Goal: Task Accomplishment & Management: Manage account settings

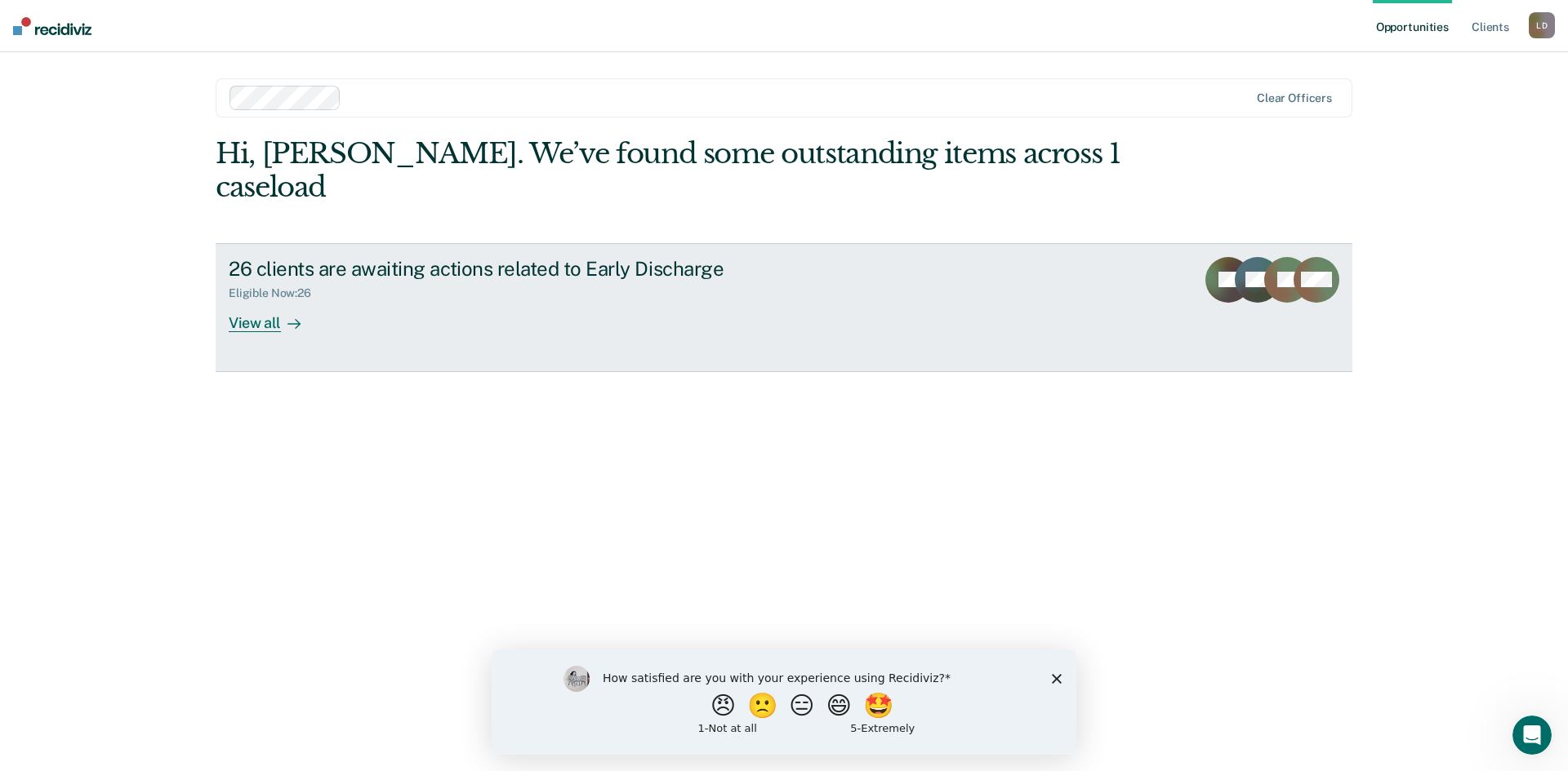
click at [273, 300] on div "View all" at bounding box center [274, 316] width 91 height 32
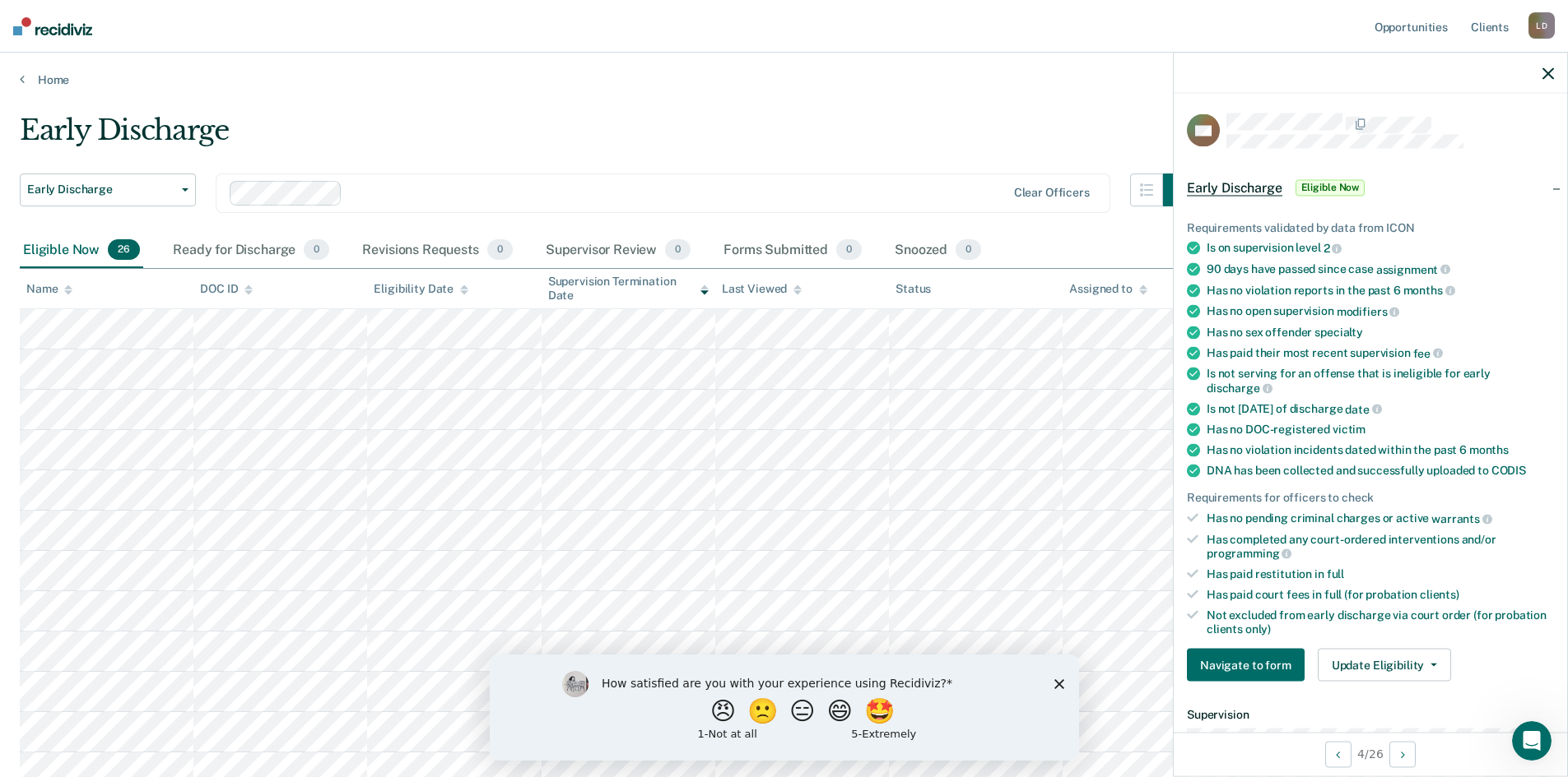
drag, startPoint x: 836, startPoint y: 111, endPoint x: 867, endPoint y: 110, distance: 31.0
click at [837, 110] on main "Early Discharge Early Discharge Early Discharge Clear officers Eligible Now 26 …" at bounding box center [784, 779] width 1568 height 1384
click at [1546, 73] on icon "button" at bounding box center [1548, 73] width 11 height 11
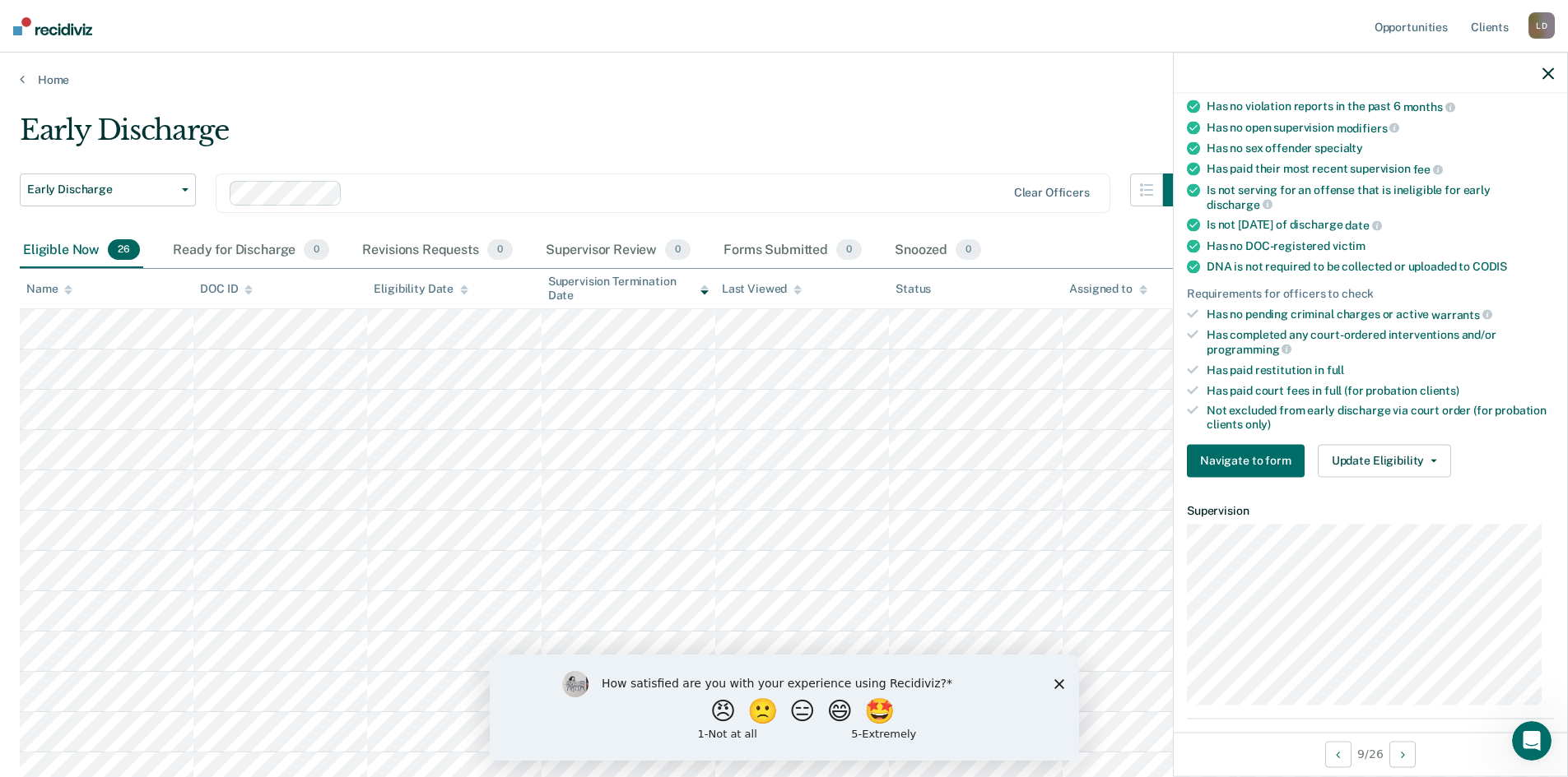
scroll to position [247, 0]
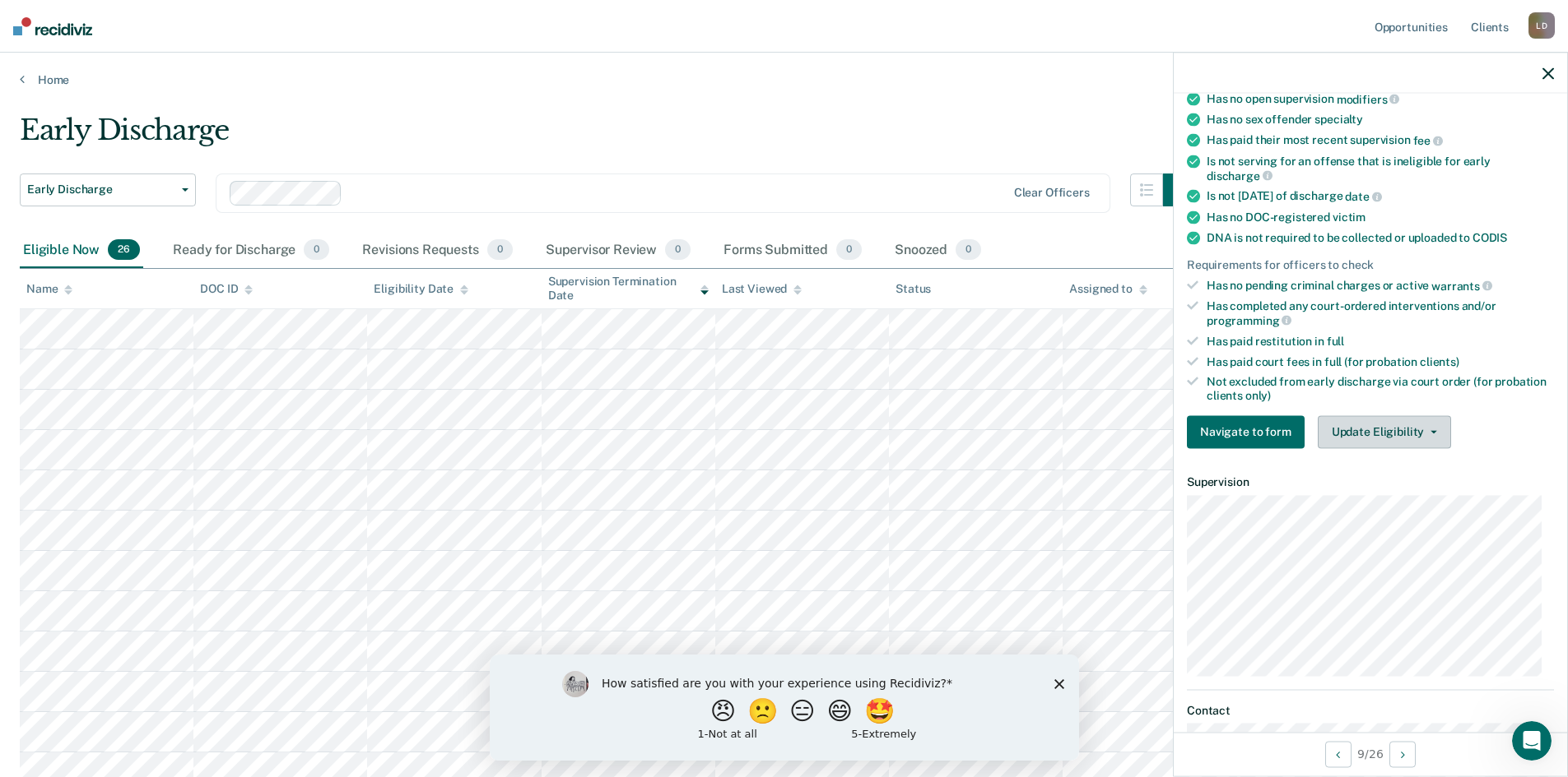
click at [1420, 426] on button "Update Eligibility" at bounding box center [1384, 432] width 133 height 33
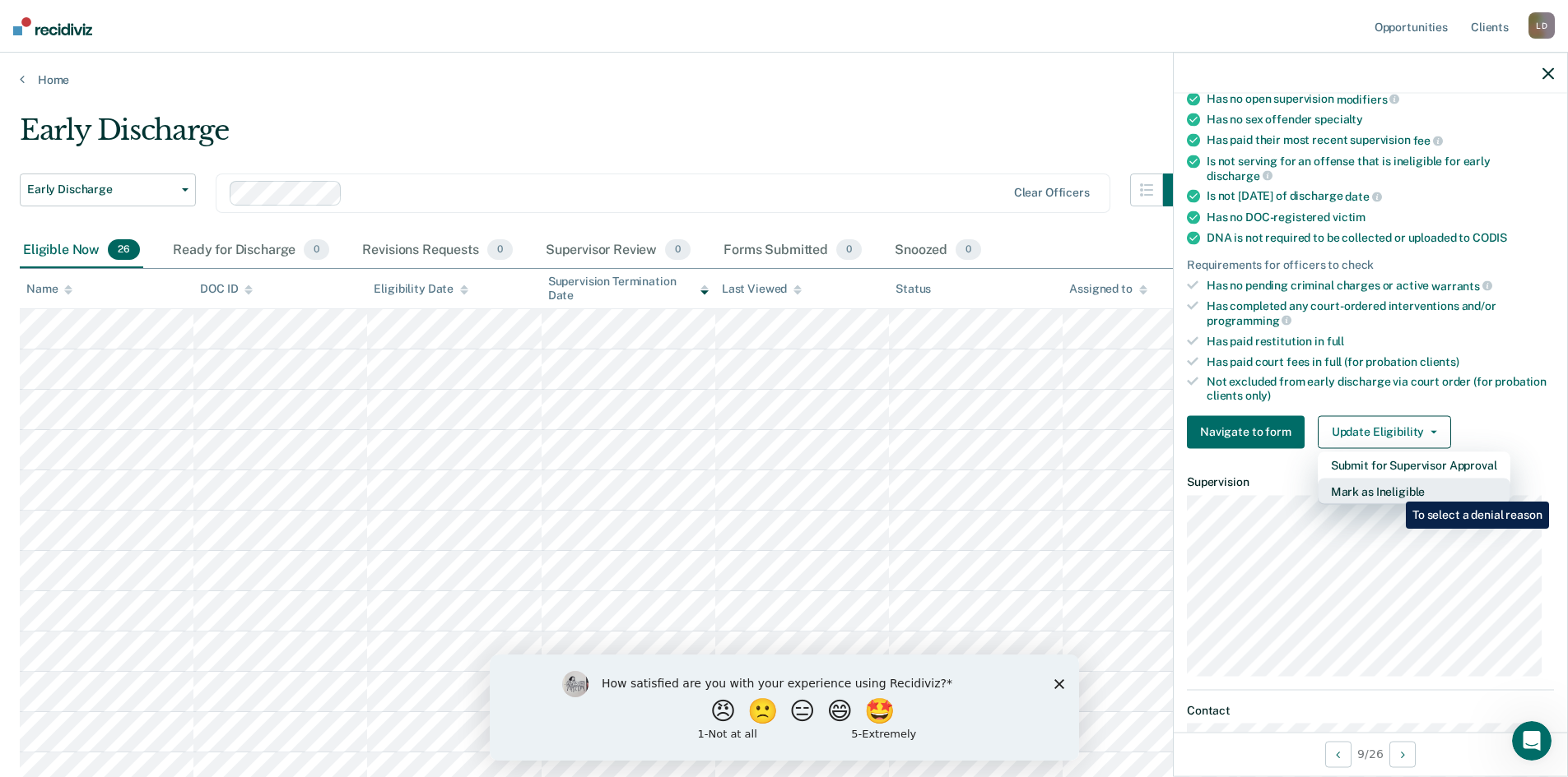
click at [1394, 490] on button "Mark as Ineligible" at bounding box center [1414, 491] width 193 height 26
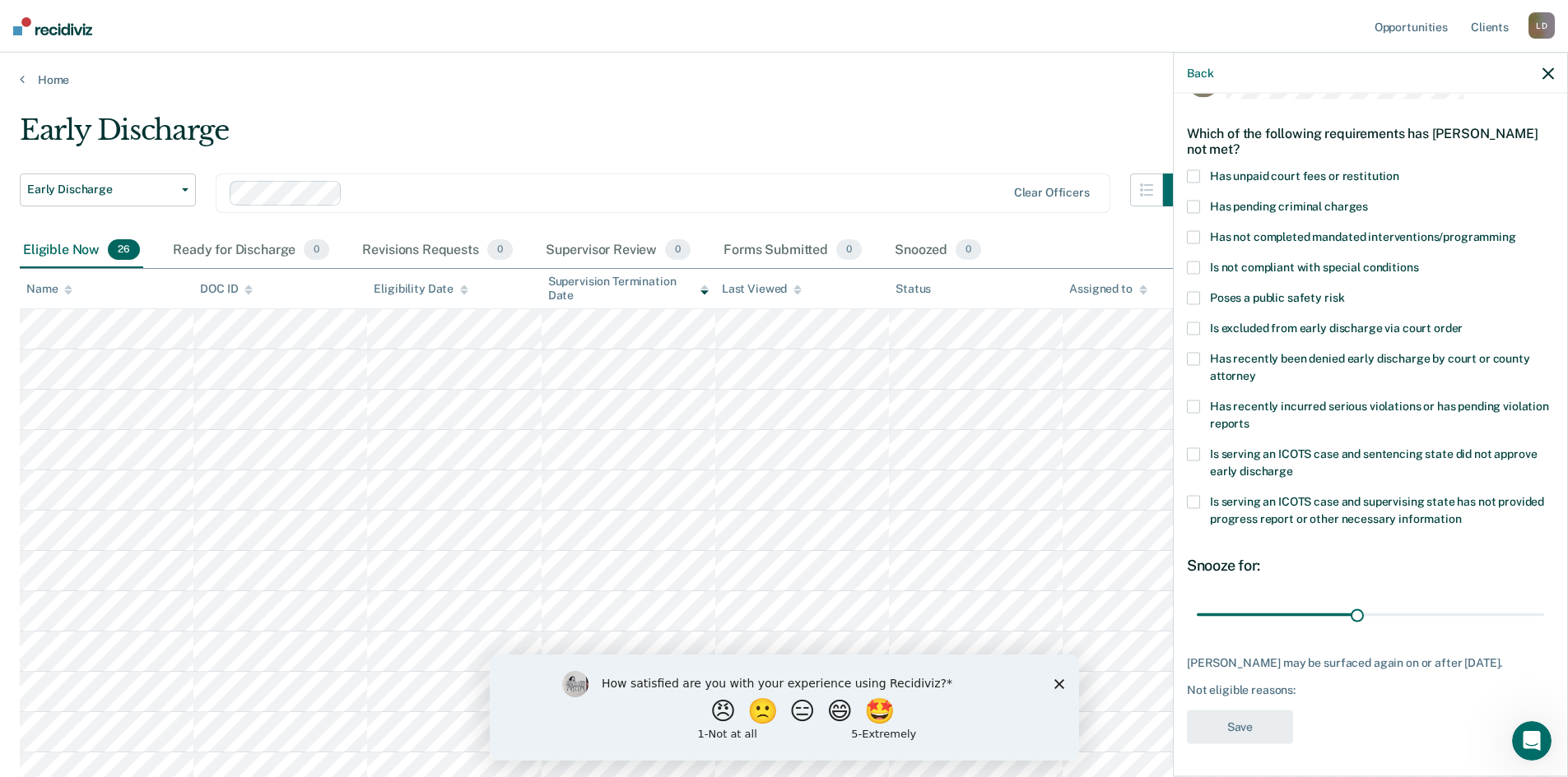
scroll to position [62, 0]
click at [1196, 291] on span at bounding box center [1193, 298] width 13 height 13
click at [1344, 291] on input "Poses a public safety risk" at bounding box center [1344, 291] width 0 height 0
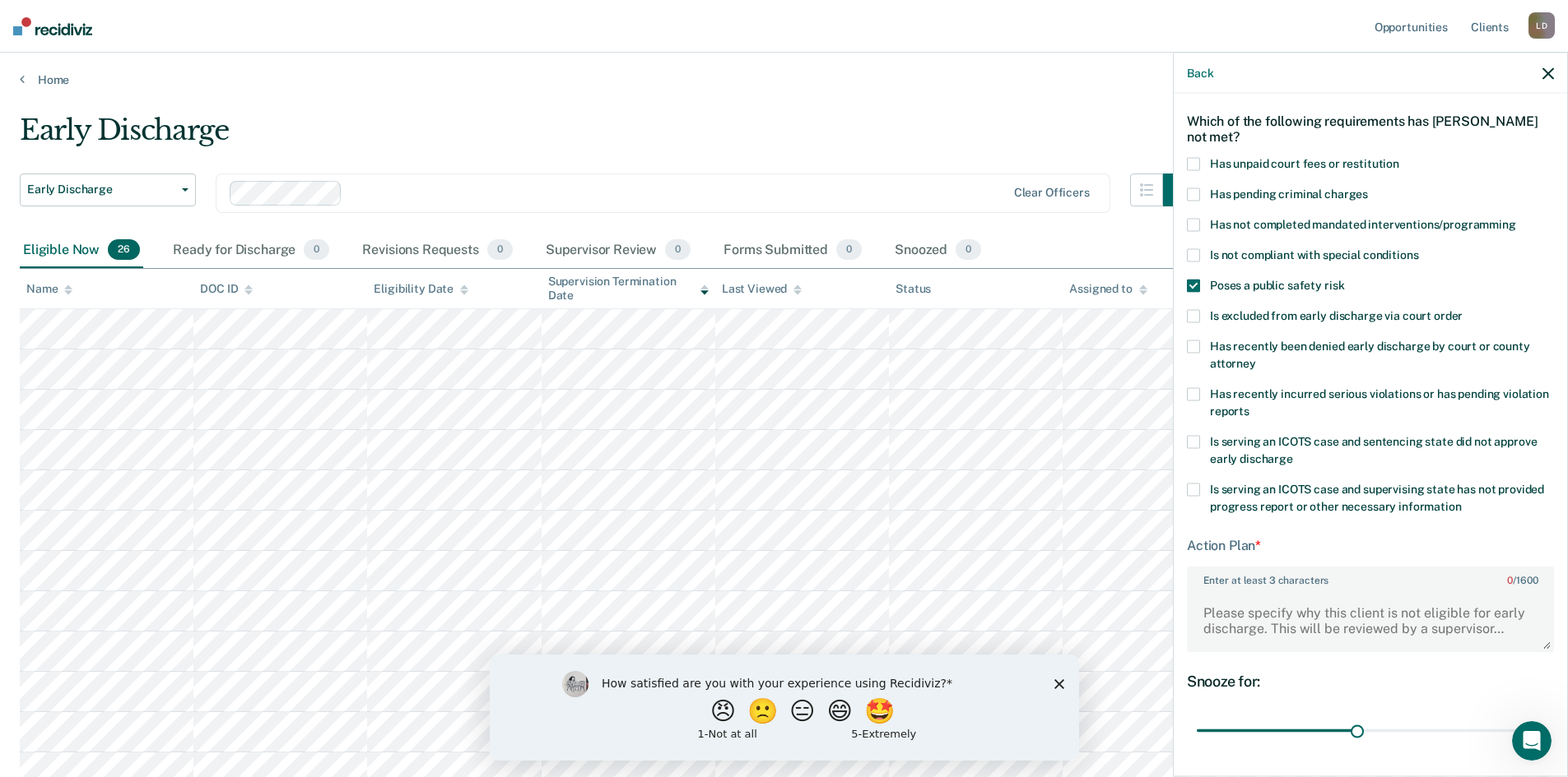
click at [1194, 393] on span at bounding box center [1193, 394] width 13 height 13
click at [1250, 404] on input "Has recently incurred serious violations or has pending violation reports" at bounding box center [1250, 404] width 0 height 0
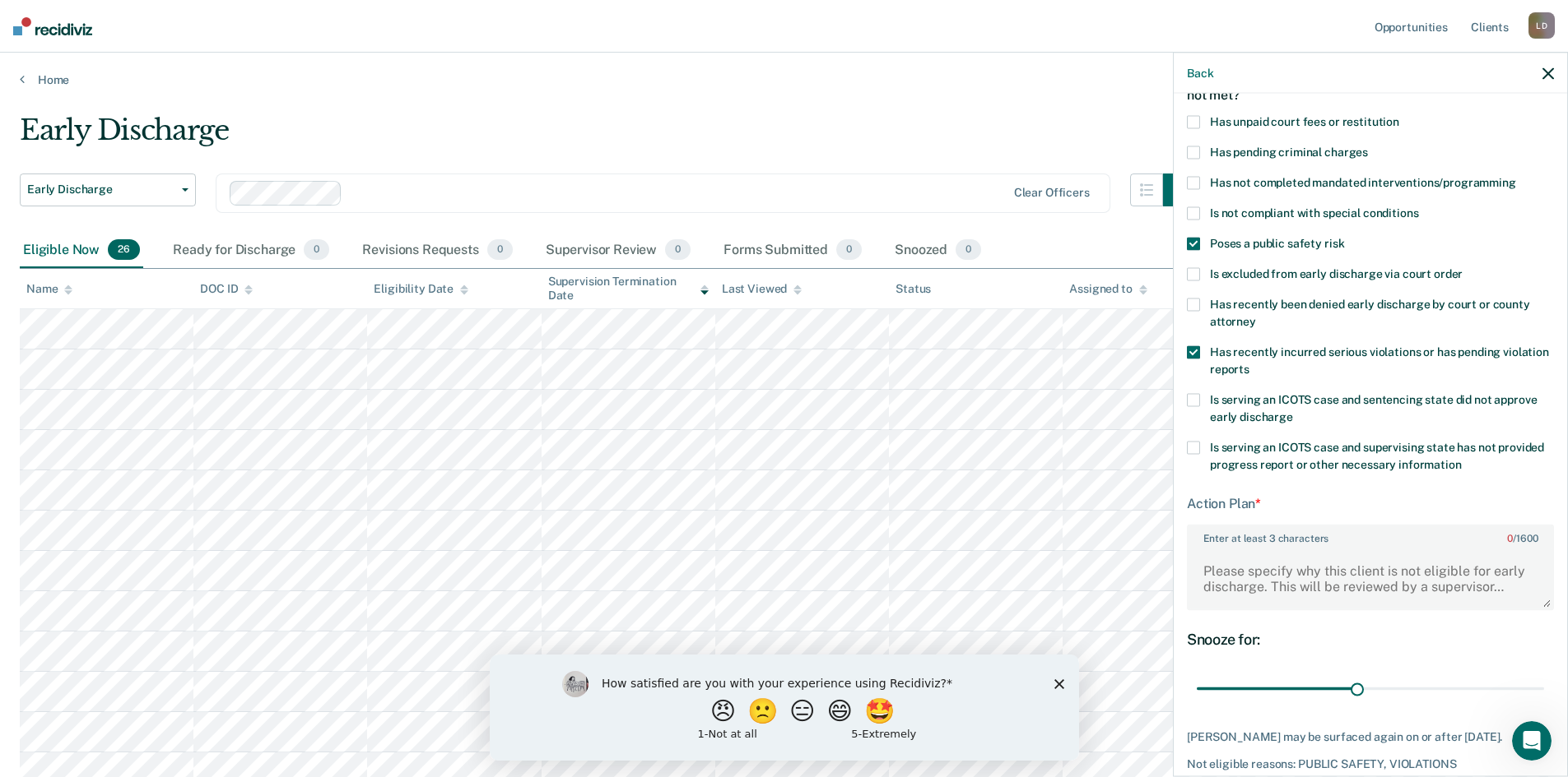
scroll to position [190, 0]
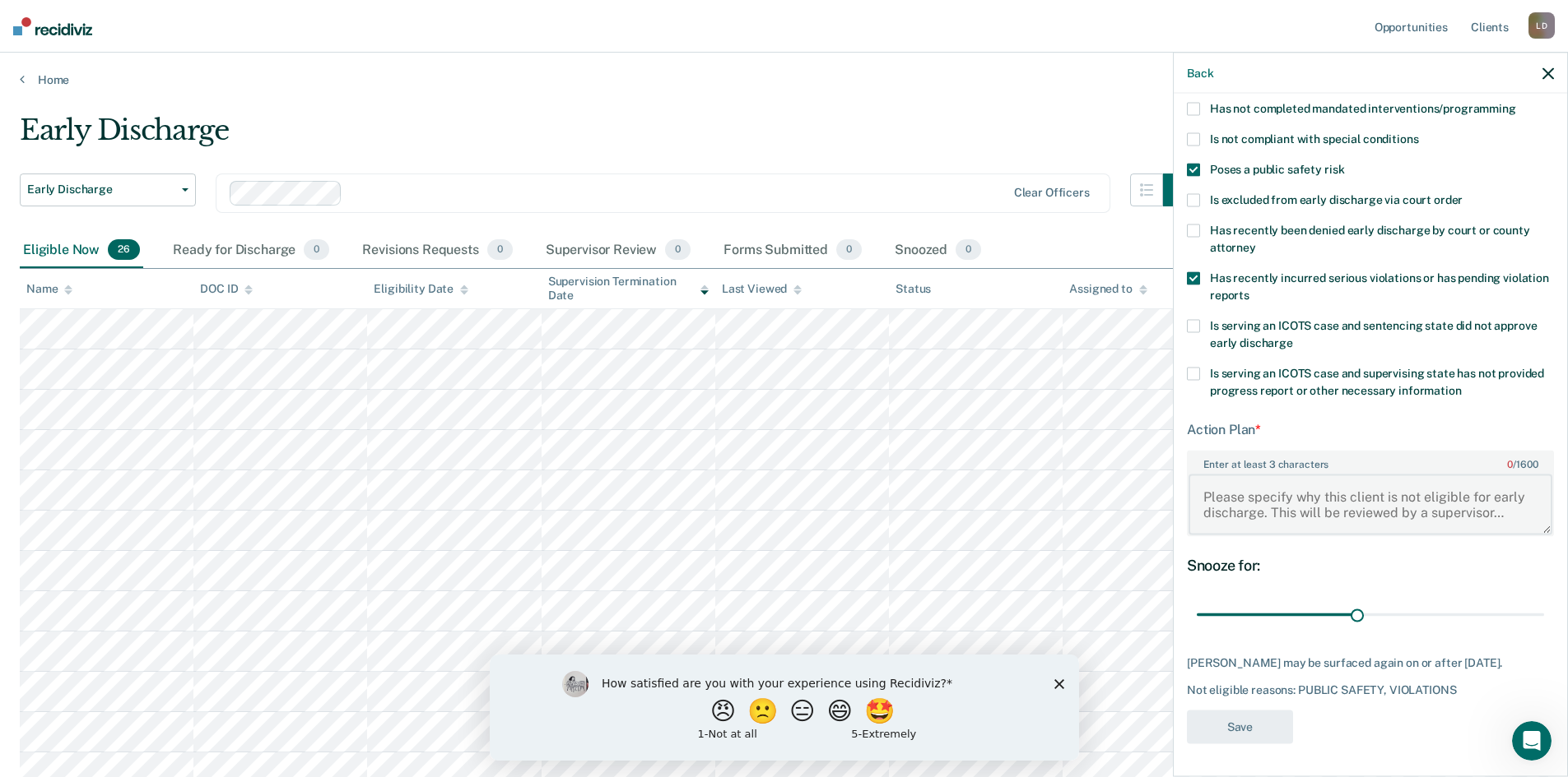
click at [1242, 487] on textarea "Enter at least 3 characters 0 / 1600" at bounding box center [1370, 504] width 363 height 61
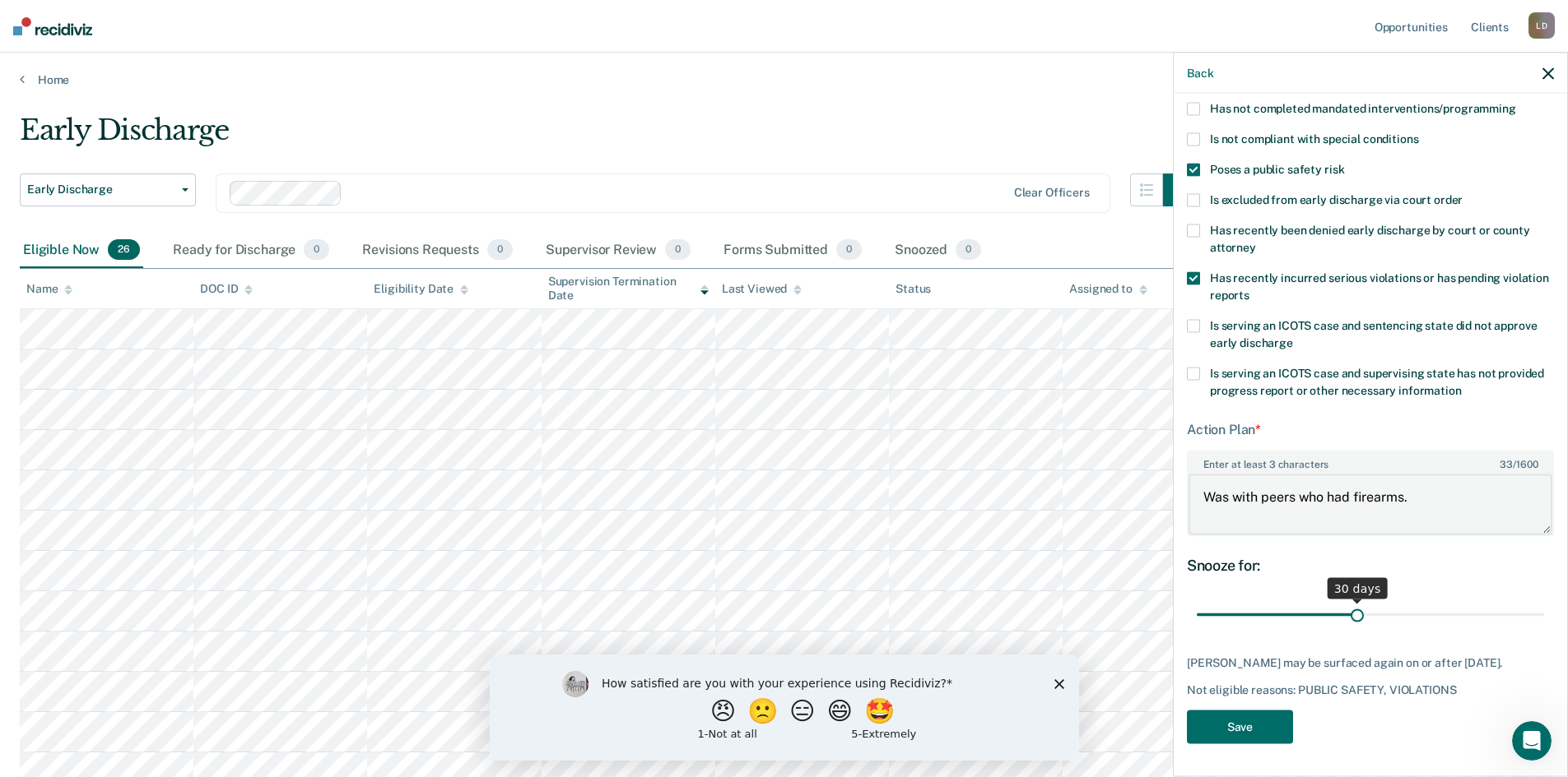
type textarea "Was with peers who had firearms."
drag, startPoint x: 1354, startPoint y: 598, endPoint x: 1508, endPoint y: 596, distance: 154.0
type input "61"
click at [1508, 601] on input "range" at bounding box center [1370, 615] width 348 height 29
click at [1234, 726] on button "Save" at bounding box center [1239, 726] width 106 height 34
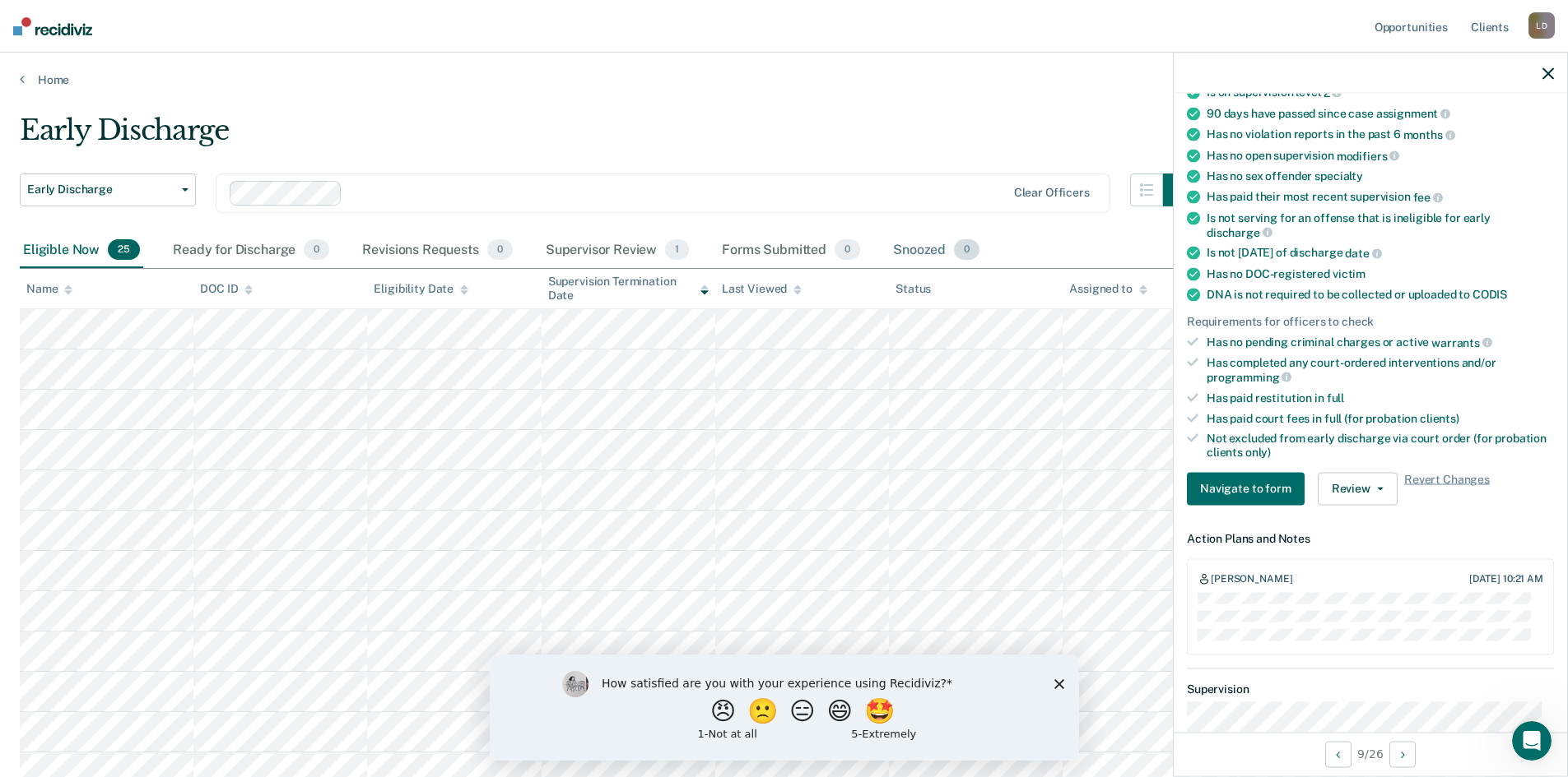
click at [933, 246] on div "Snoozed 0" at bounding box center [936, 251] width 93 height 37
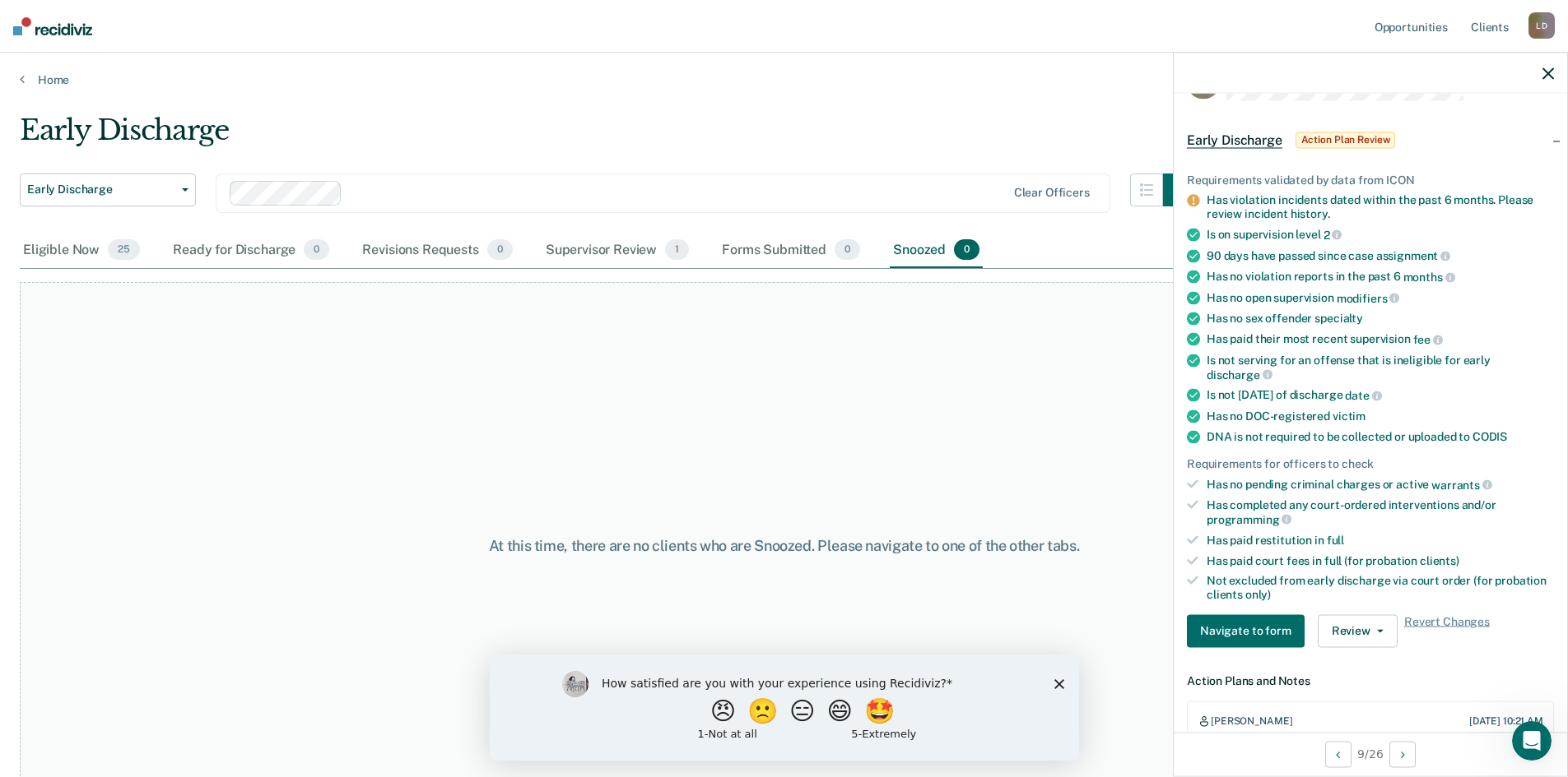
scroll to position [0, 0]
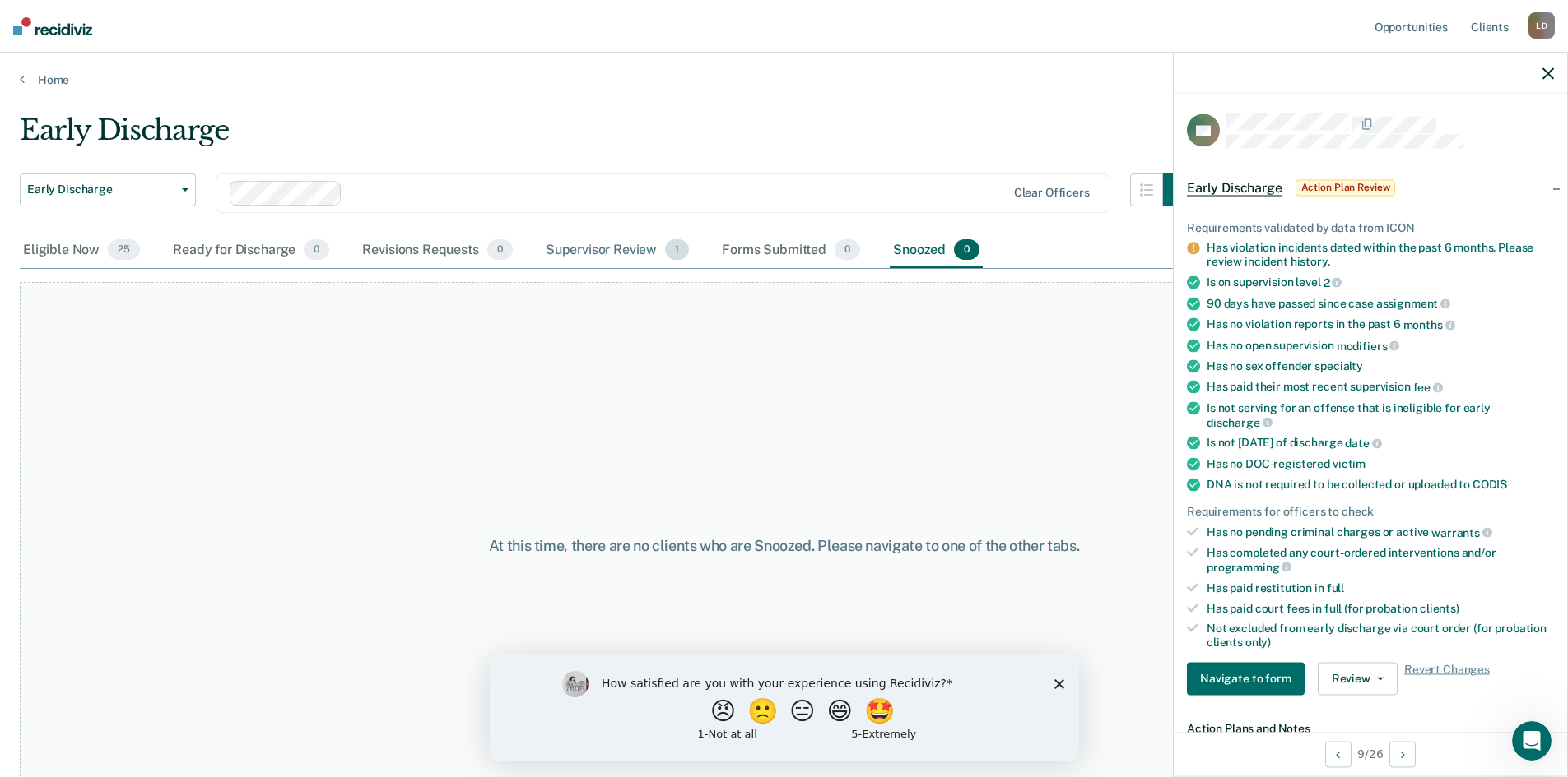
click at [591, 245] on div "Supervisor Review 1" at bounding box center [617, 251] width 151 height 37
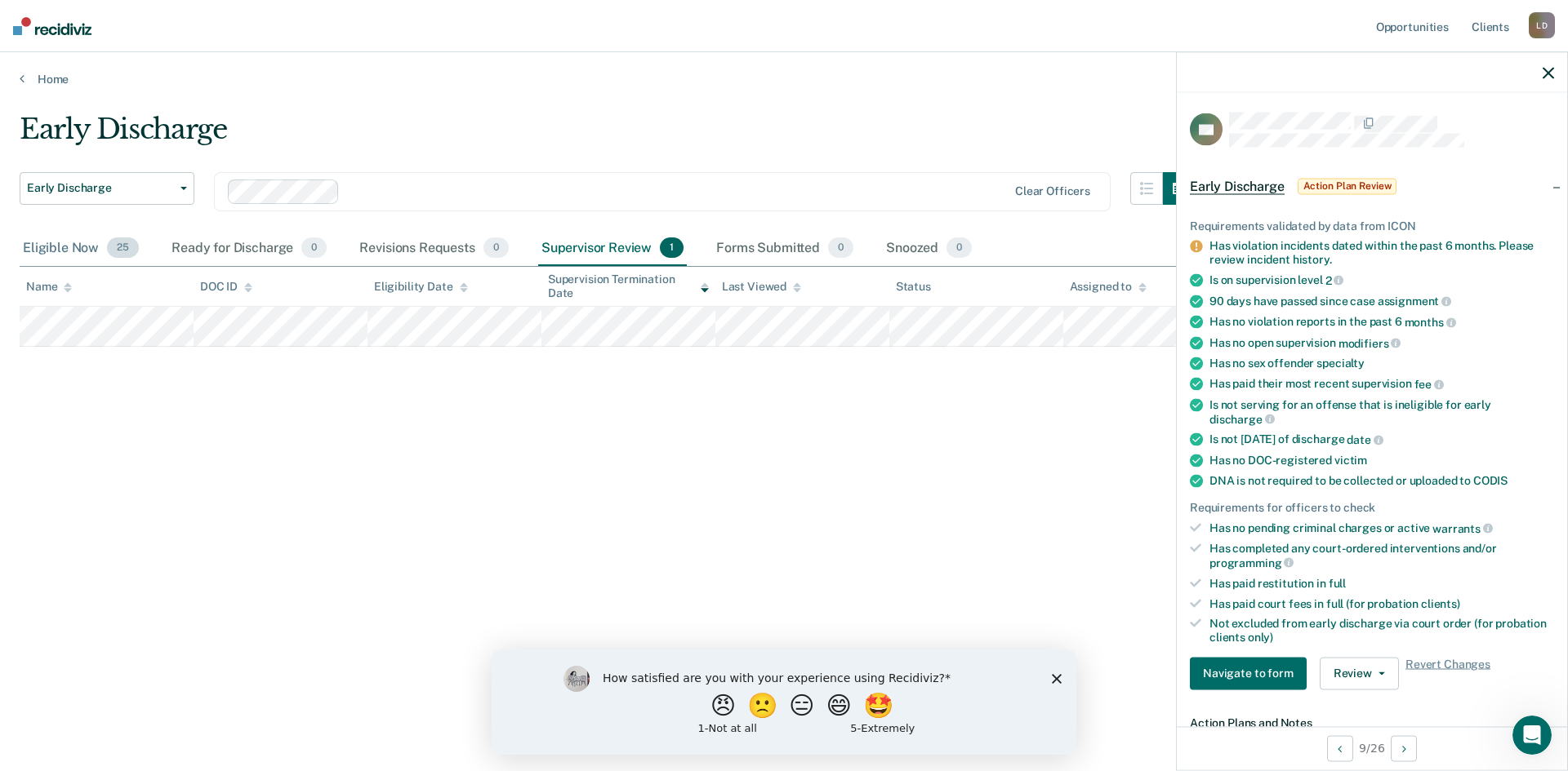
click at [73, 239] on div "Eligible Now 25" at bounding box center [81, 249] width 123 height 36
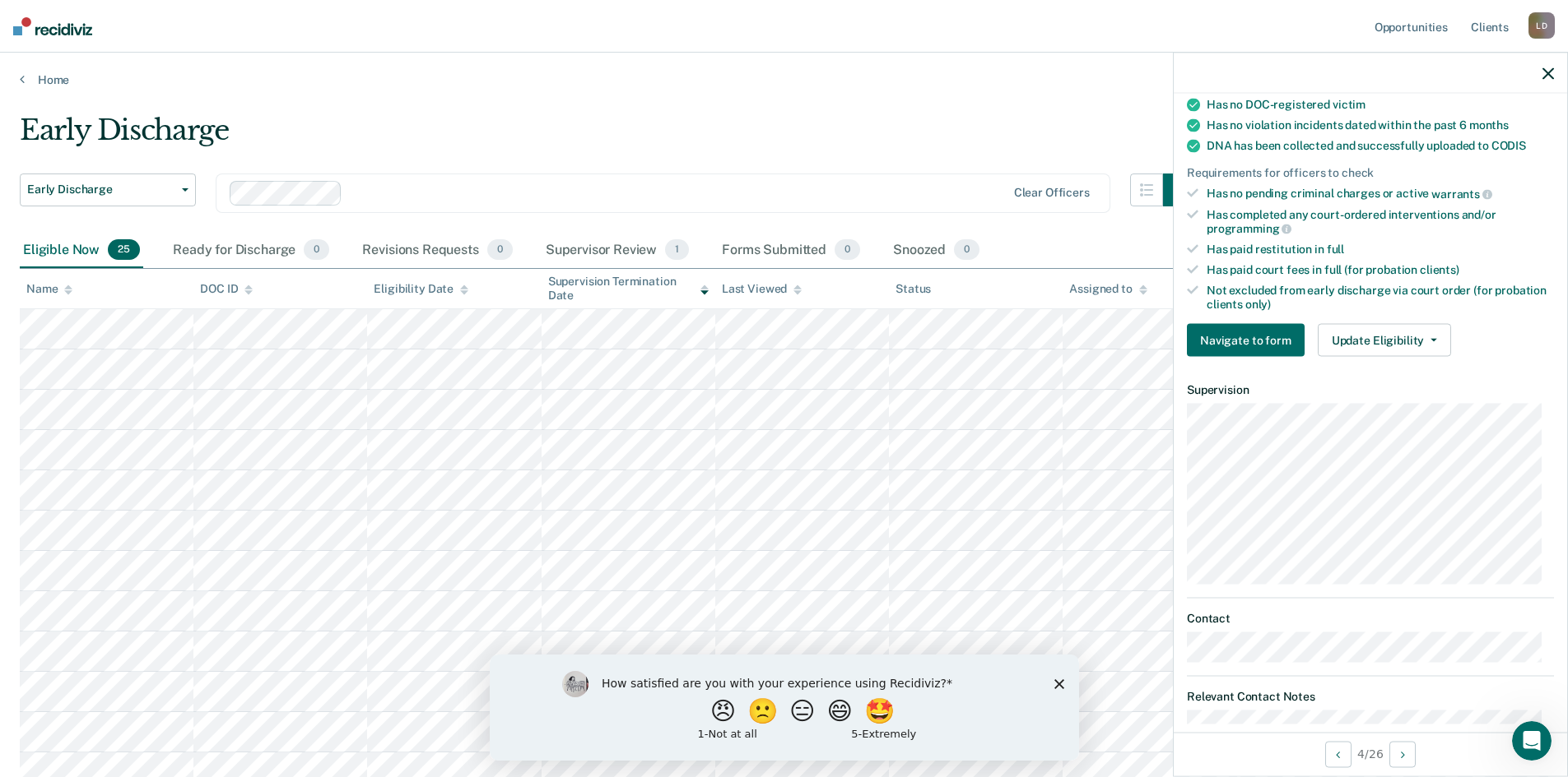
scroll to position [330, 0]
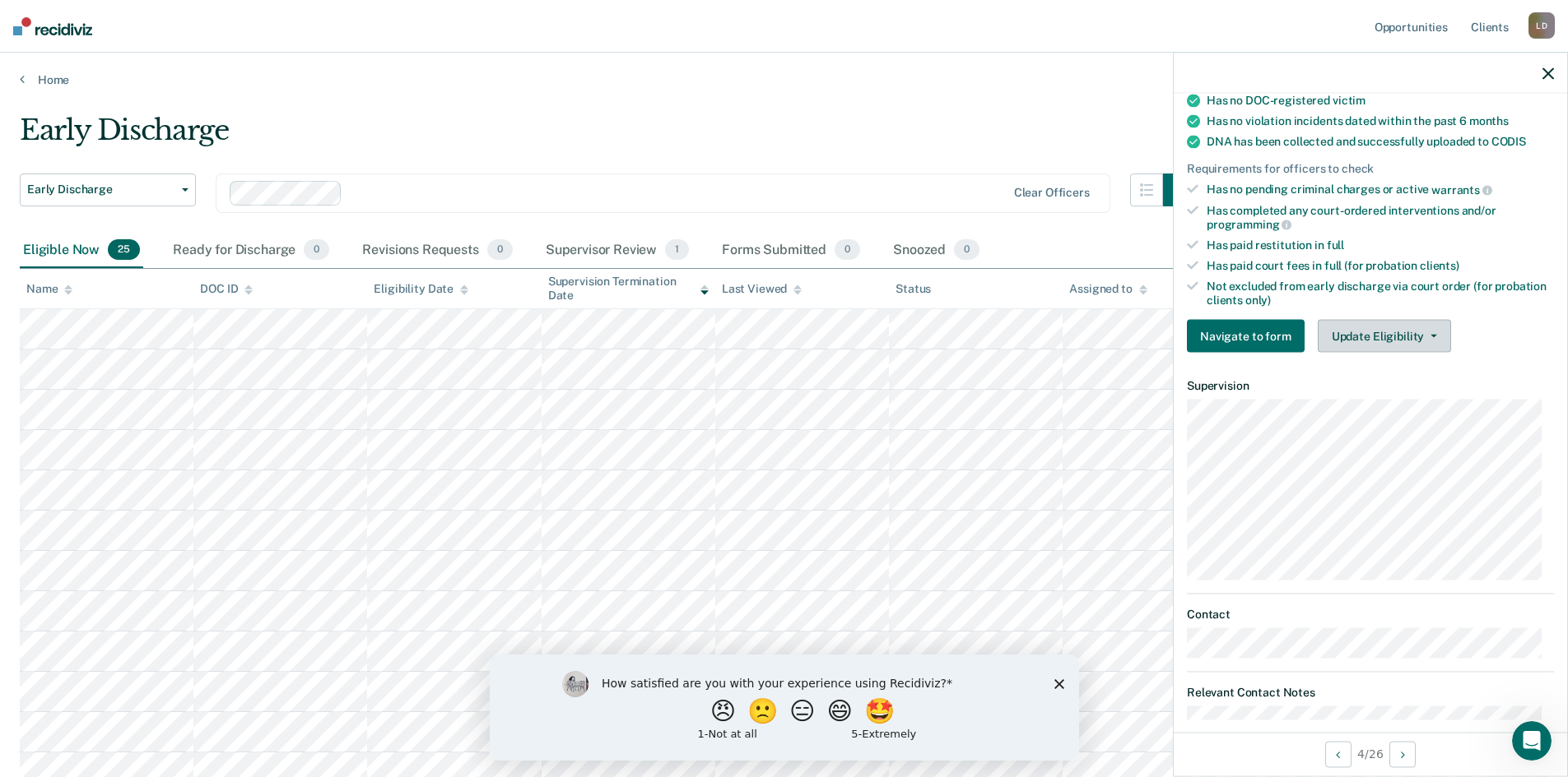
click at [1413, 331] on button "Update Eligibility" at bounding box center [1384, 336] width 133 height 33
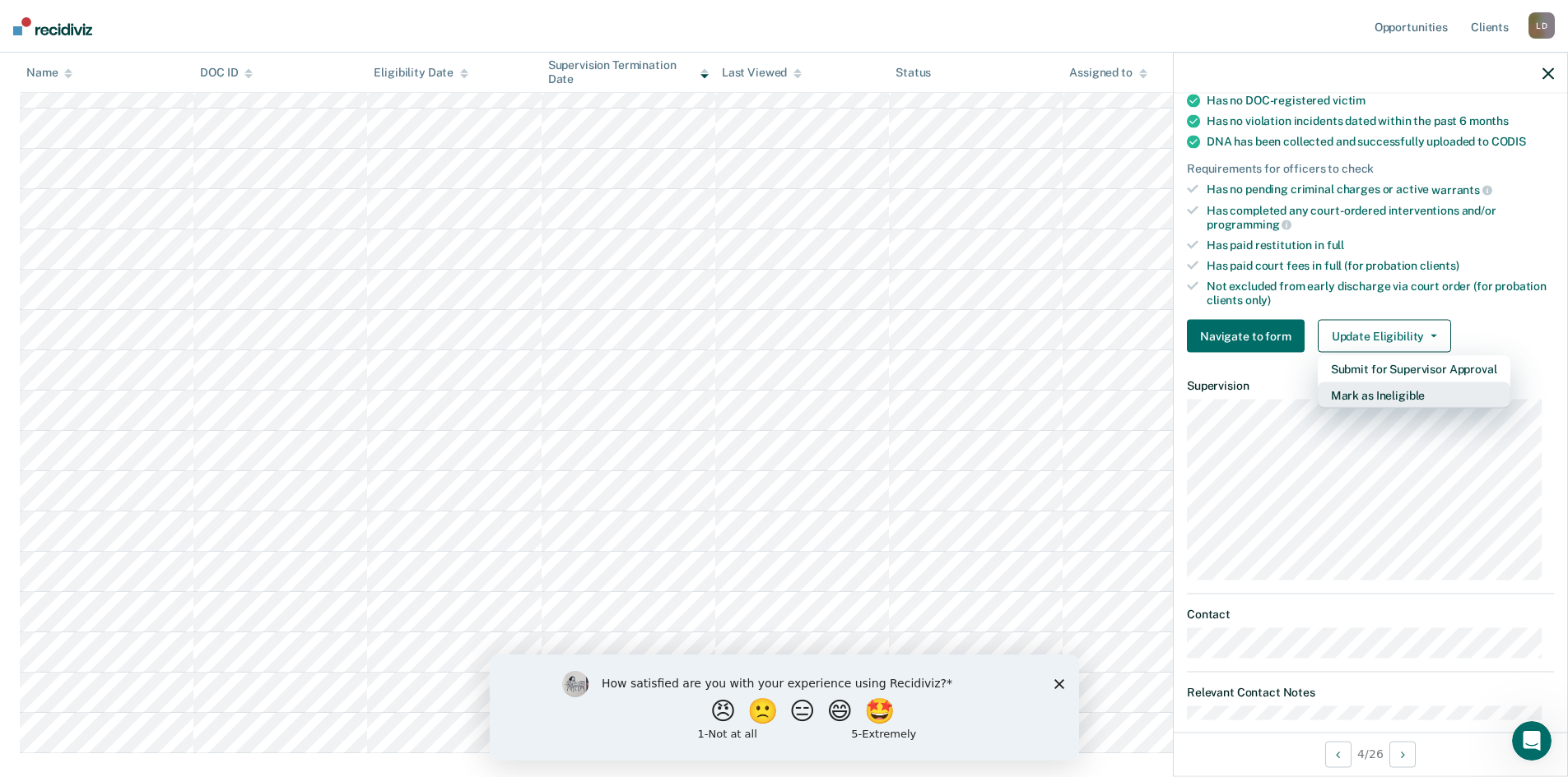
scroll to position [576, 0]
click at [1062, 682] on icon "Close survey" at bounding box center [1058, 683] width 10 height 10
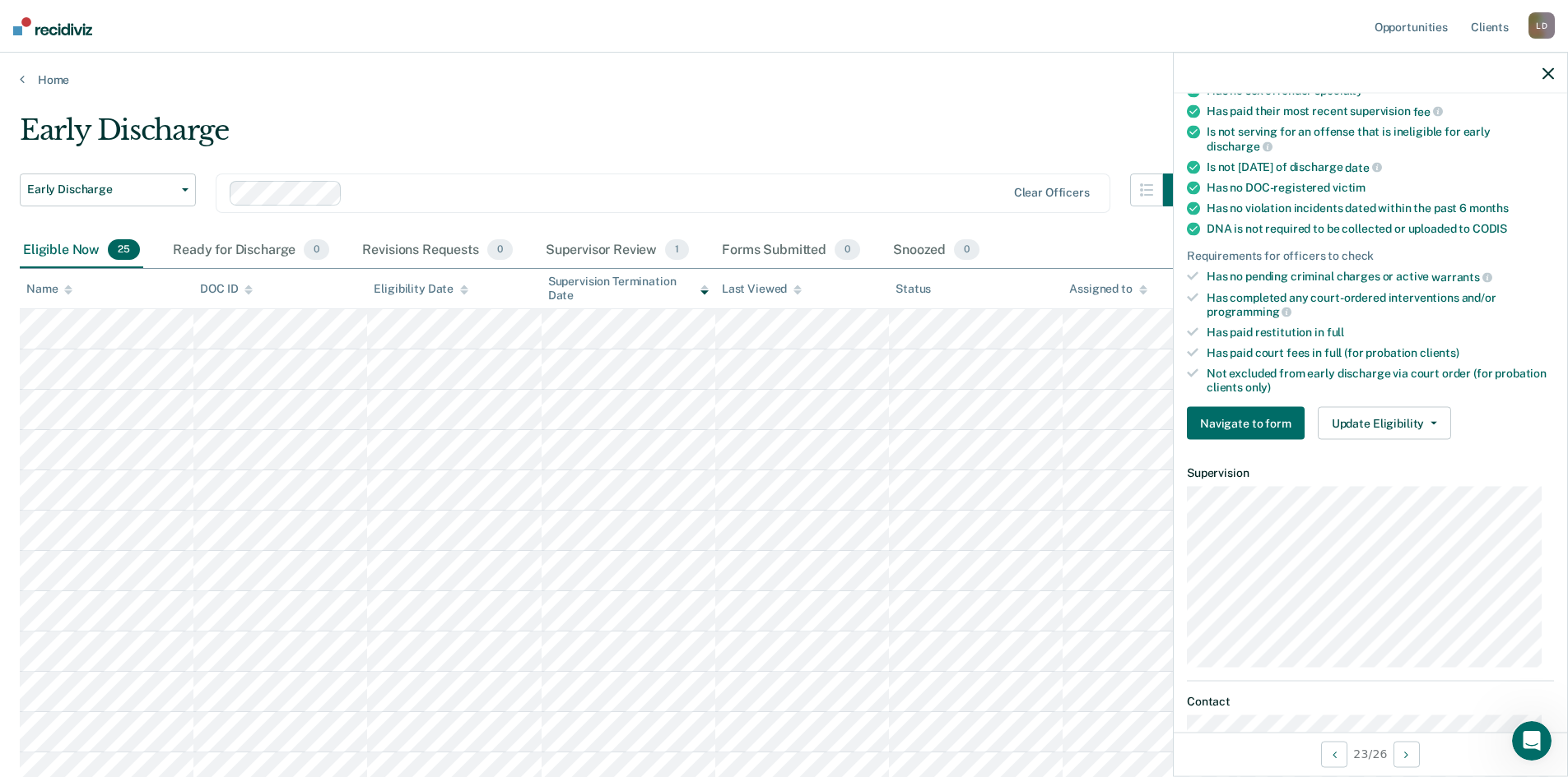
scroll to position [247, 0]
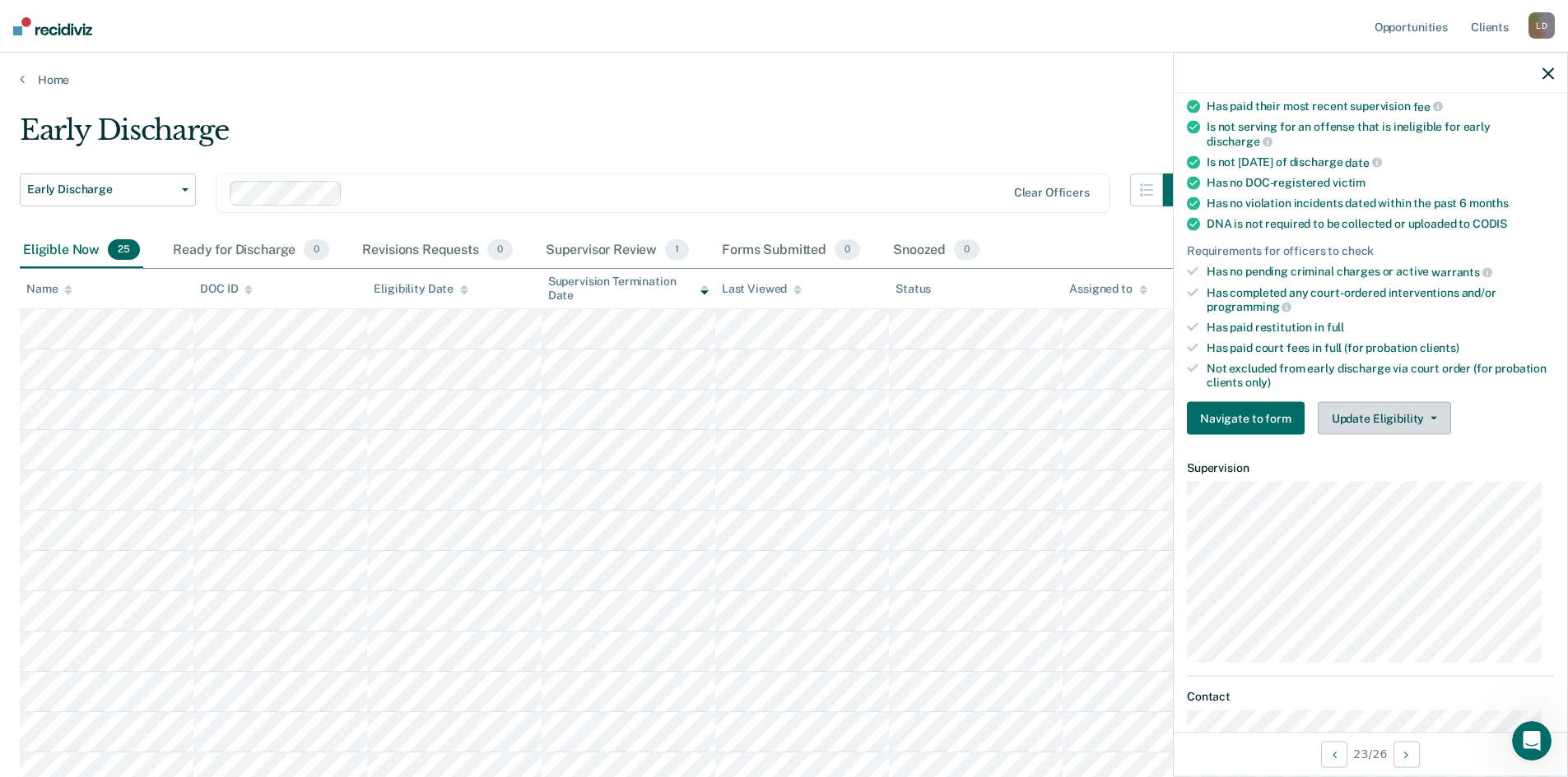
click at [1420, 411] on button "Update Eligibility" at bounding box center [1384, 418] width 133 height 33
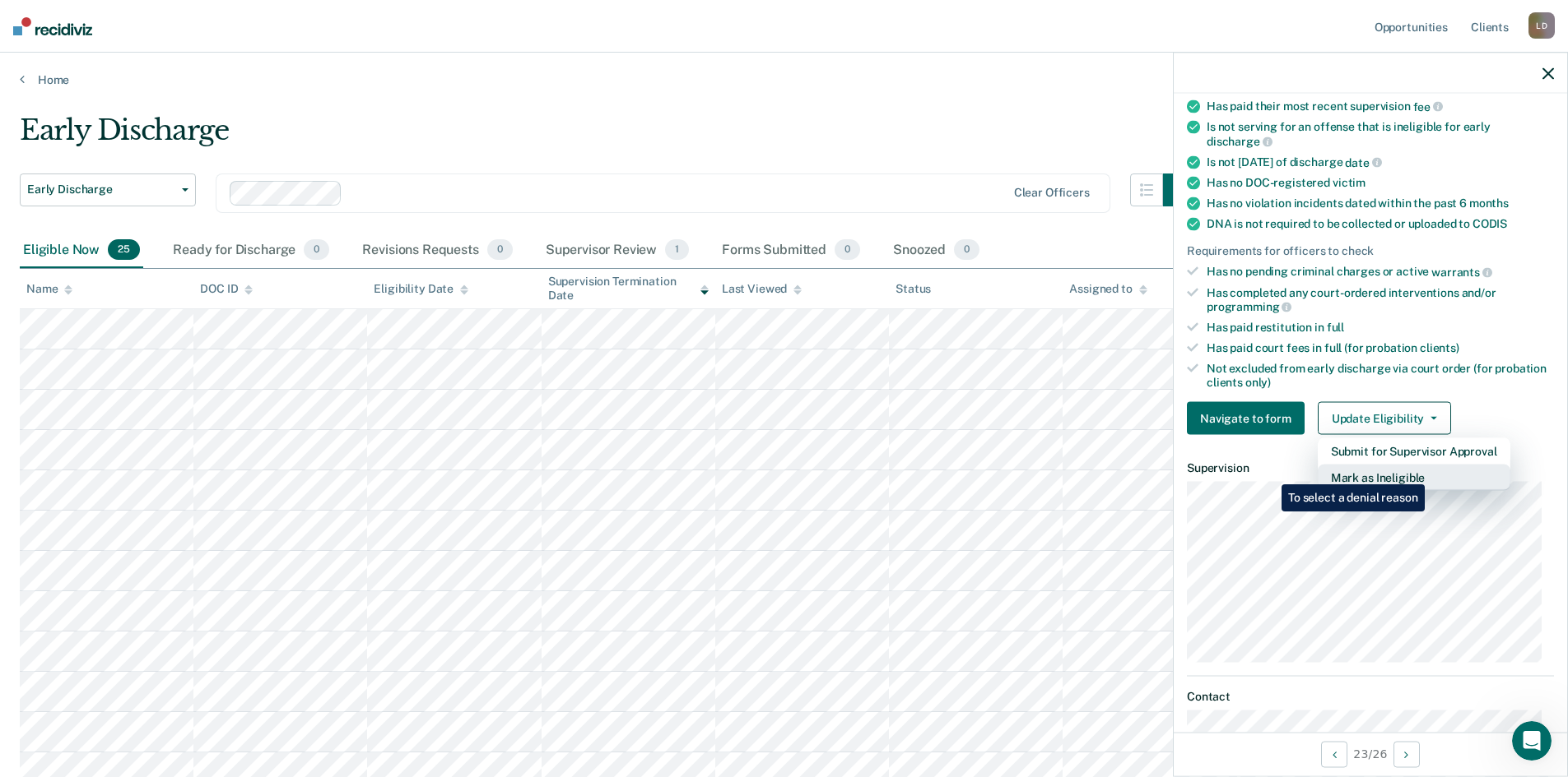
click at [1428, 473] on button "Mark as Ineligible" at bounding box center [1414, 478] width 193 height 26
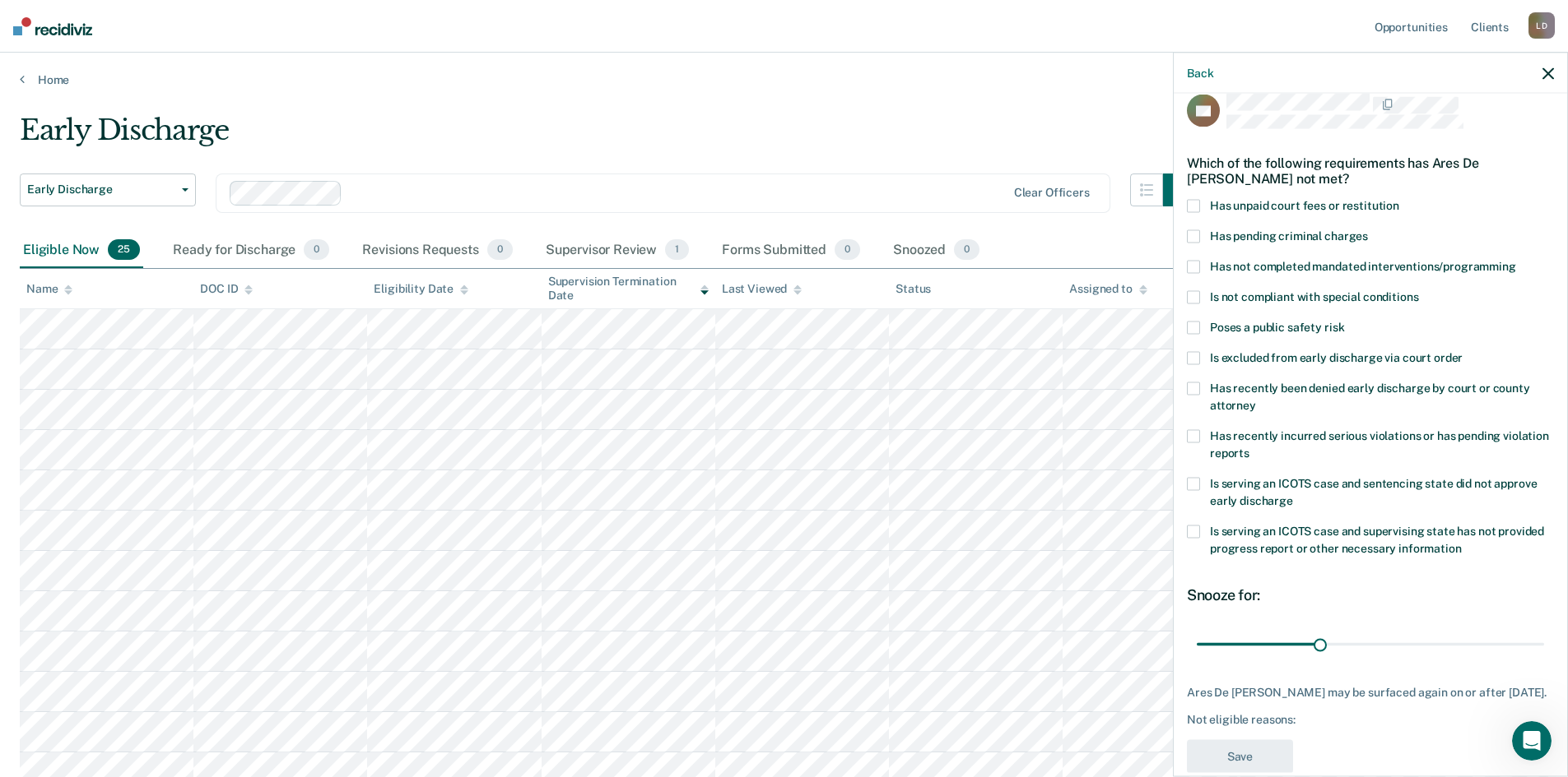
scroll to position [0, 0]
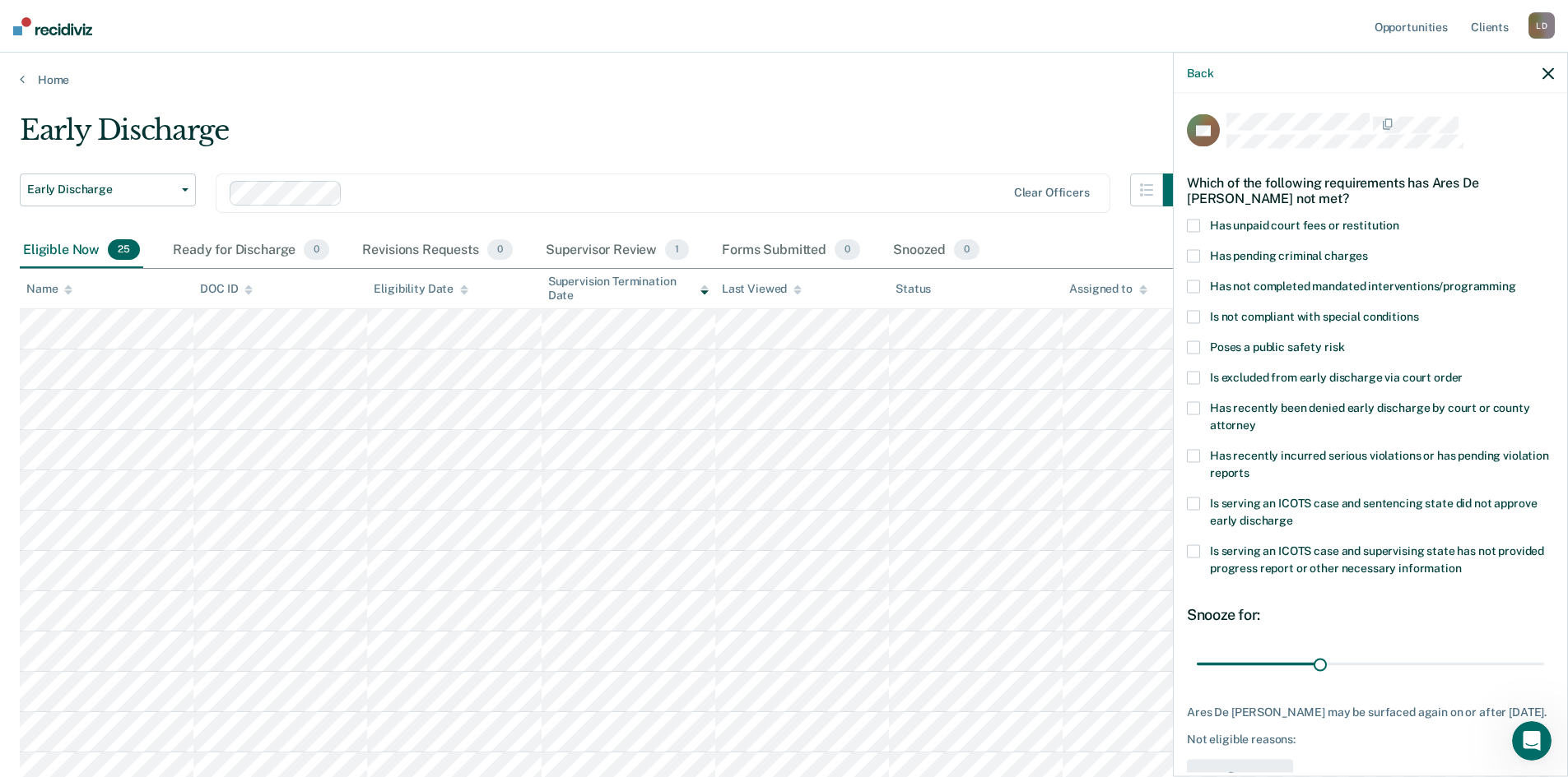
click at [1199, 222] on span at bounding box center [1193, 226] width 13 height 13
click at [1399, 219] on input "Has unpaid court fees or restitution" at bounding box center [1399, 219] width 0 height 0
click at [1199, 287] on span at bounding box center [1193, 286] width 13 height 13
click at [1516, 280] on input "Has not completed mandated interventions/programming" at bounding box center [1516, 280] width 0 height 0
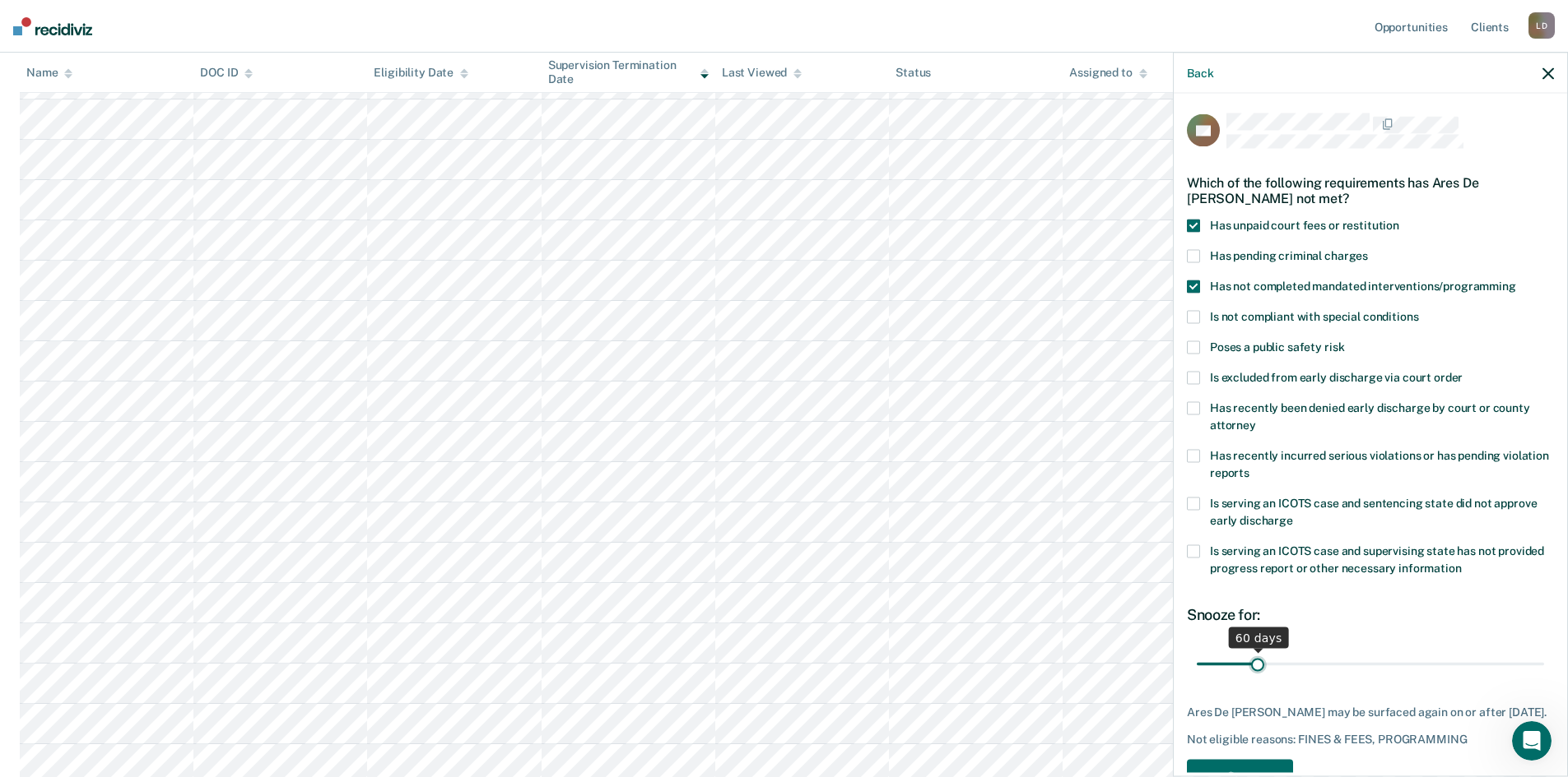
drag, startPoint x: 1225, startPoint y: 663, endPoint x: 1260, endPoint y: 664, distance: 35.0
type input "62"
click at [1257, 664] on input "range" at bounding box center [1370, 664] width 348 height 29
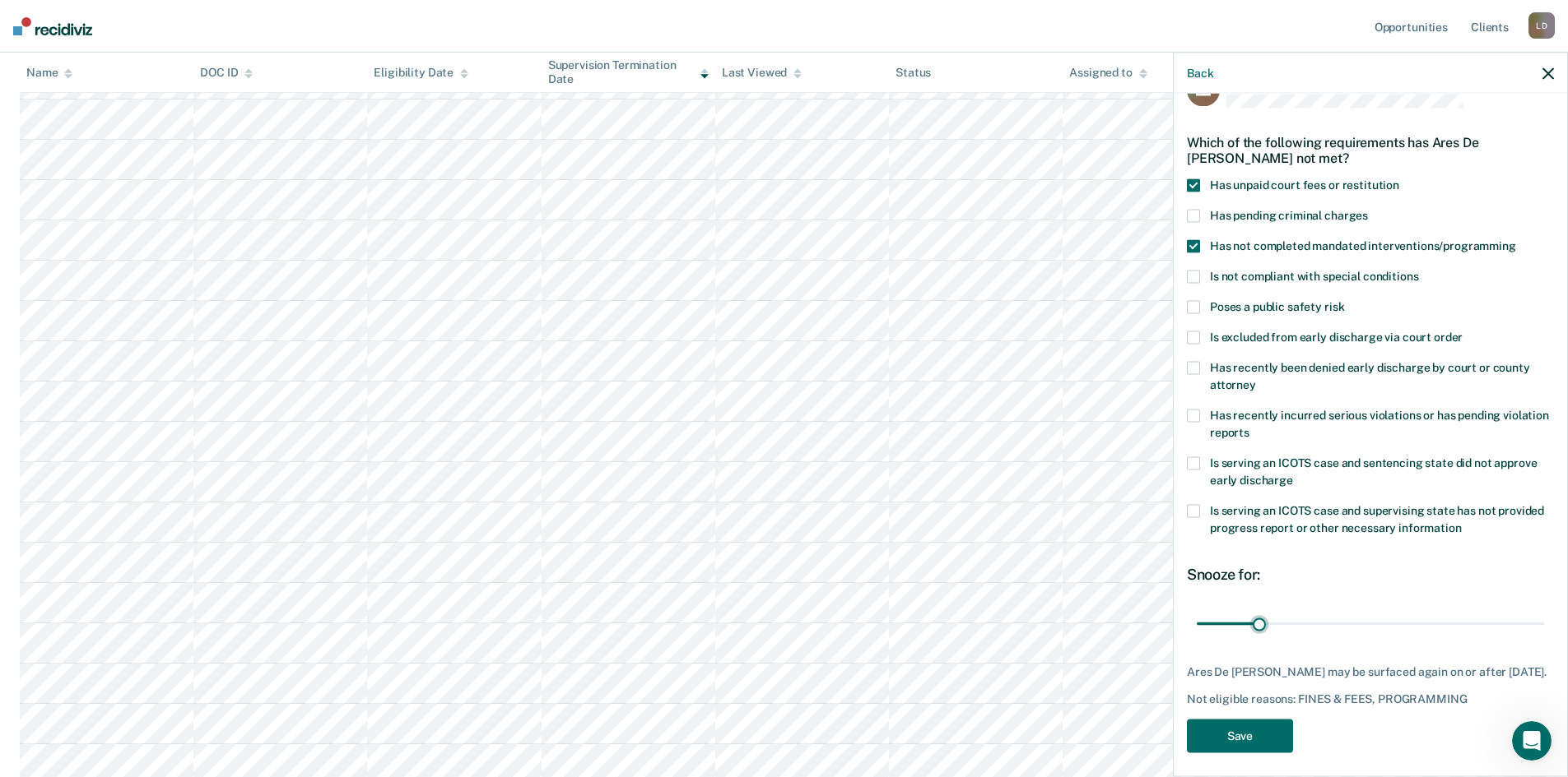
scroll to position [62, 0]
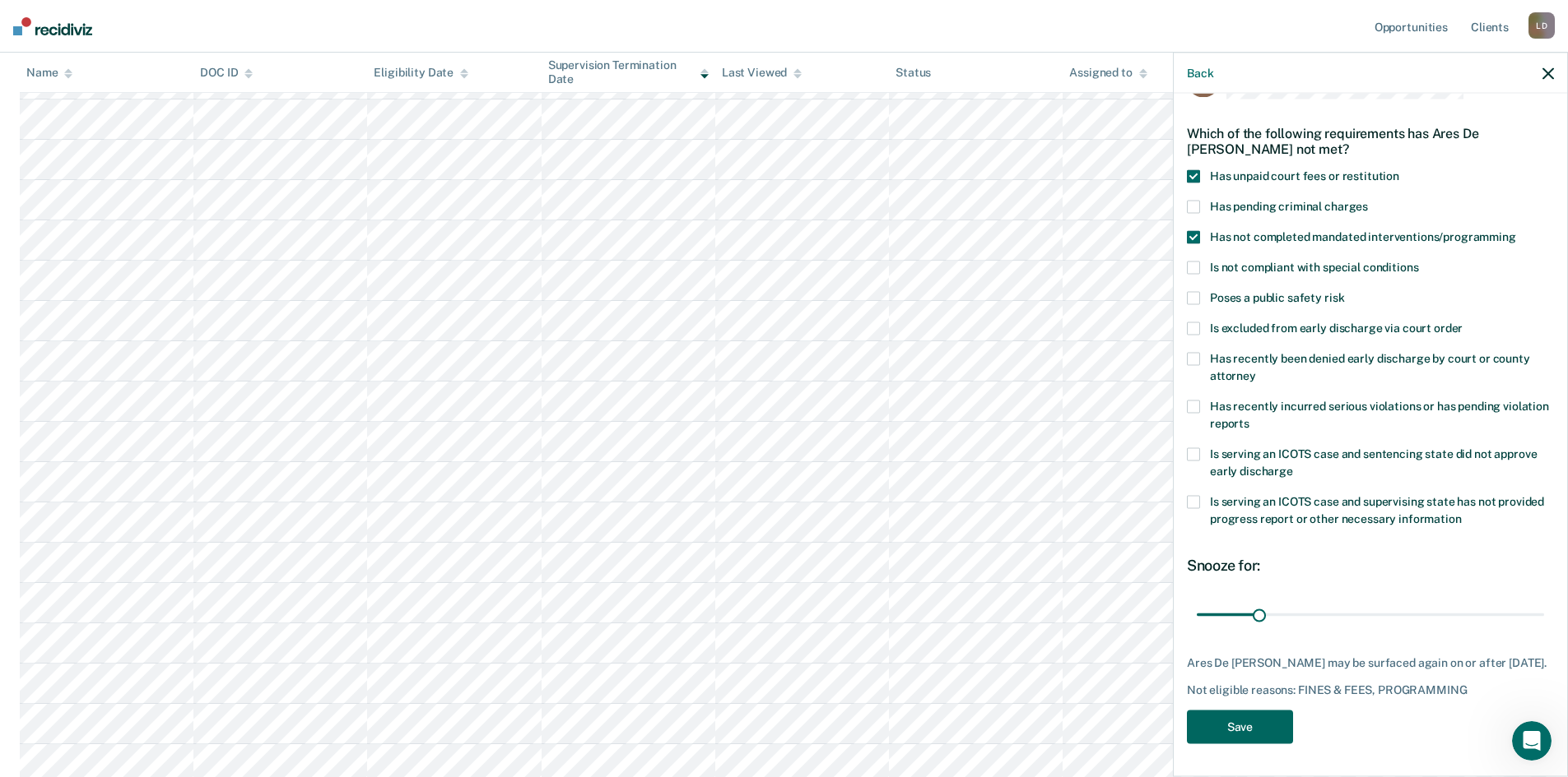
click at [1254, 722] on button "Save" at bounding box center [1239, 726] width 106 height 34
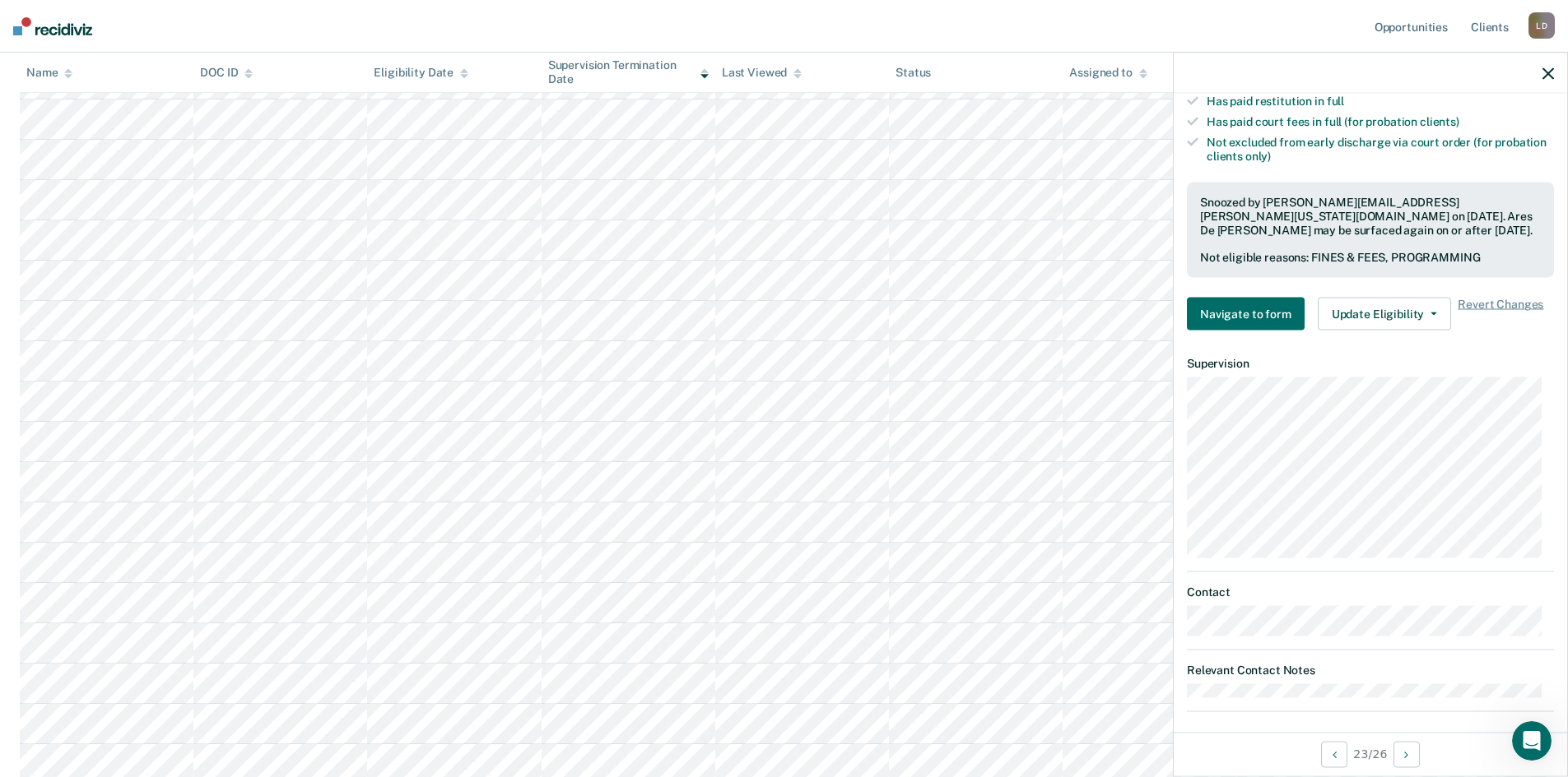
scroll to position [484, 0]
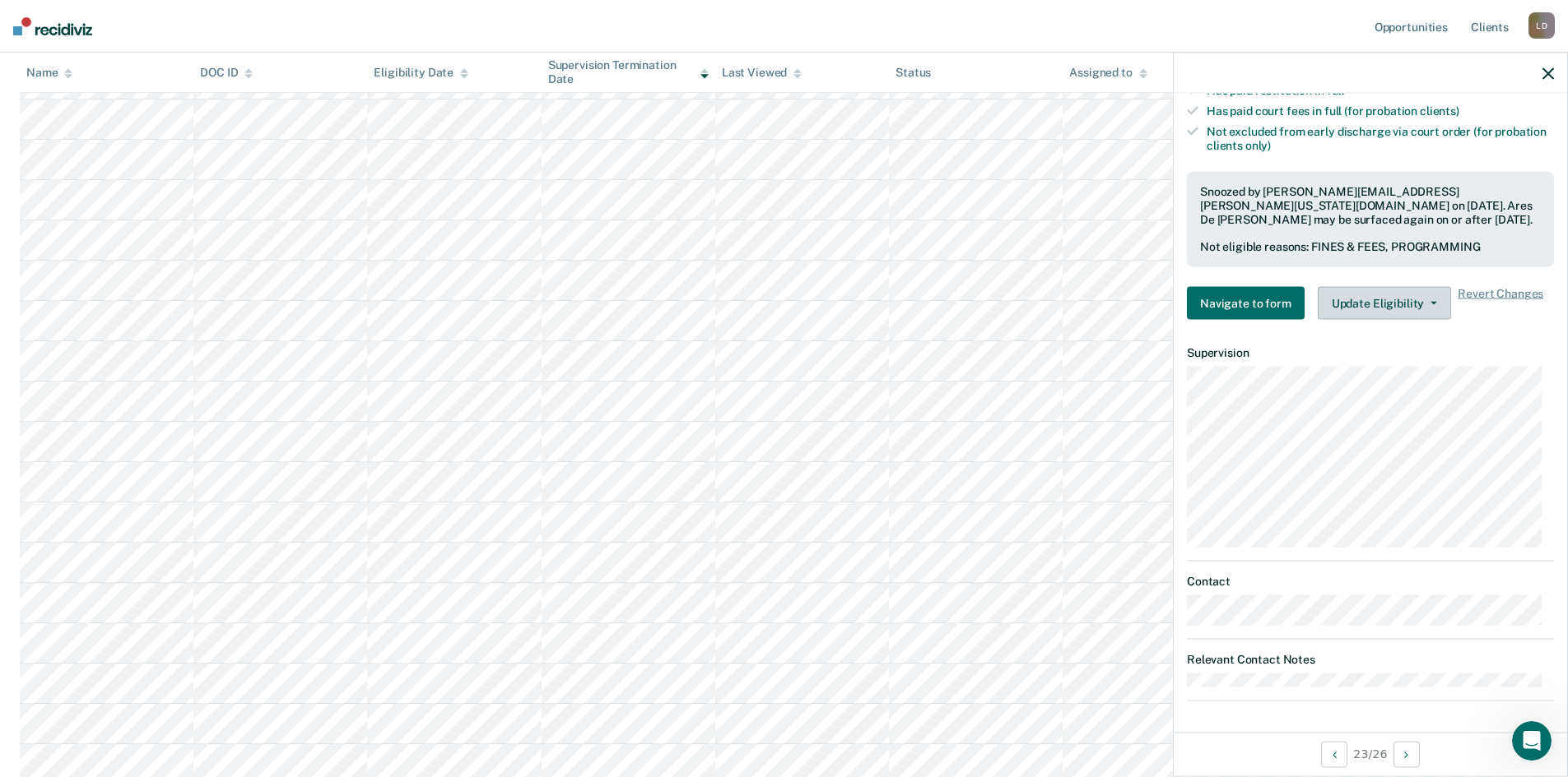
click at [1424, 302] on span "button" at bounding box center [1430, 304] width 13 height 4
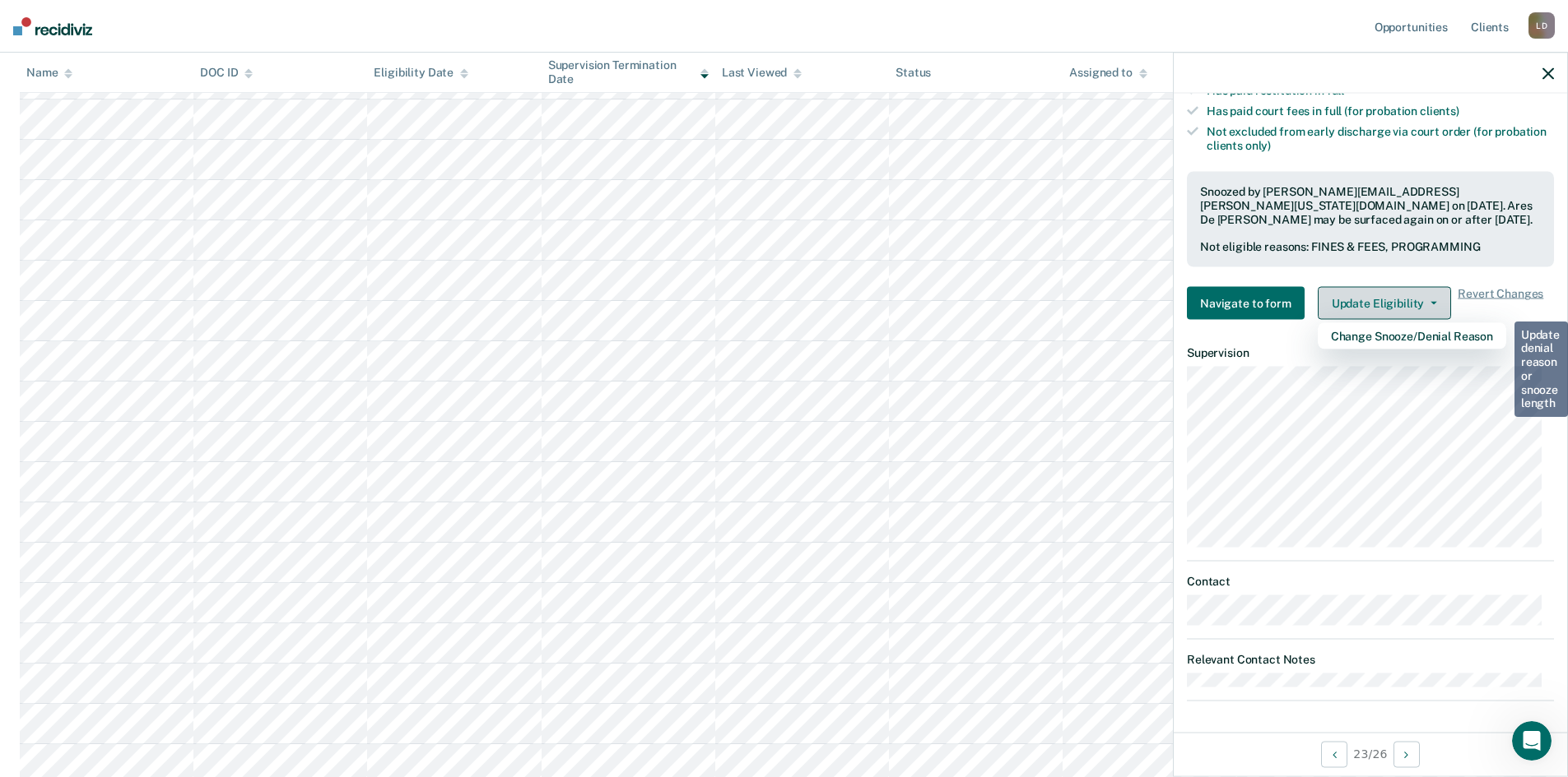
click at [1424, 302] on span "button" at bounding box center [1430, 304] width 13 height 4
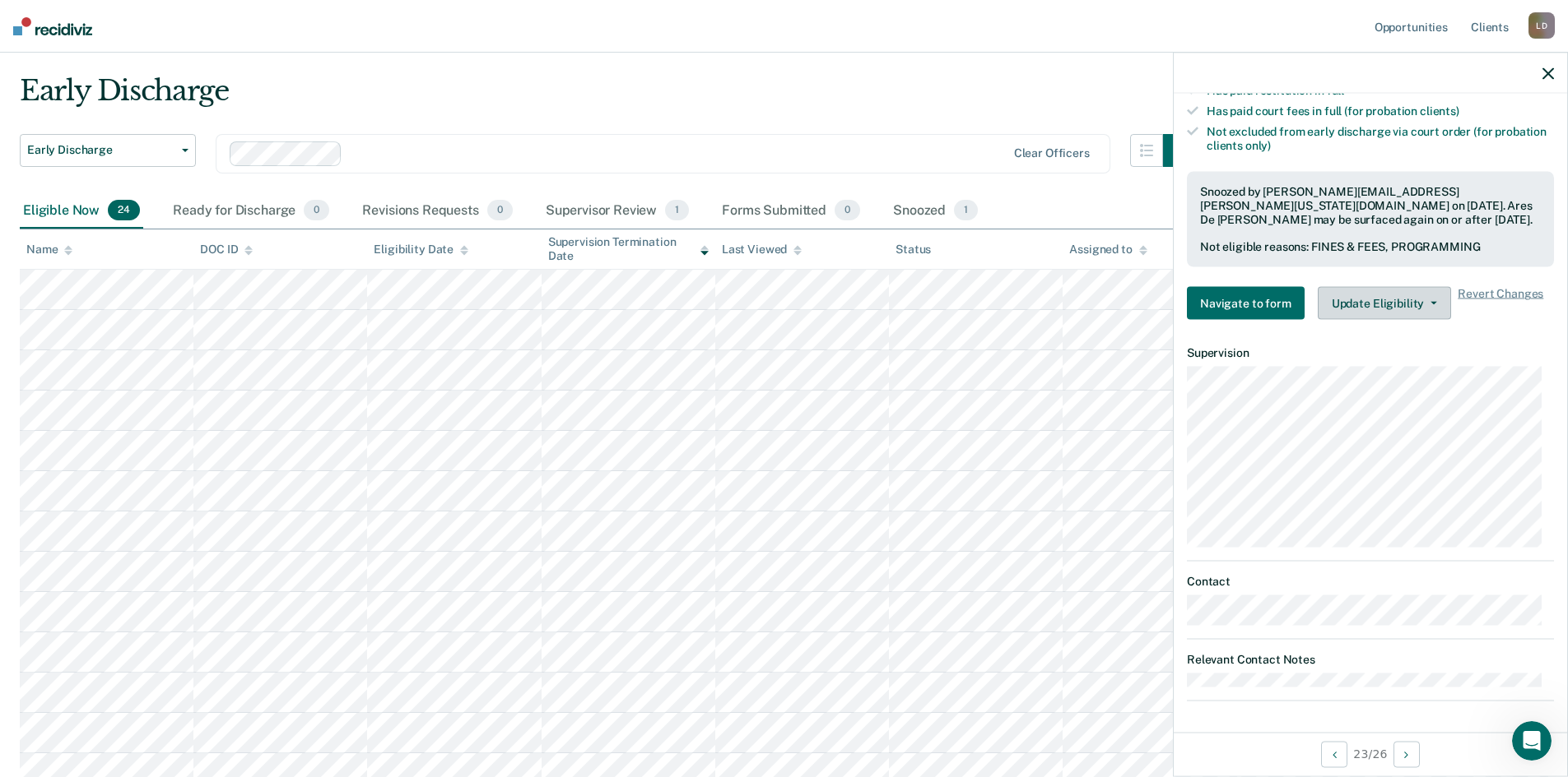
scroll to position [0, 0]
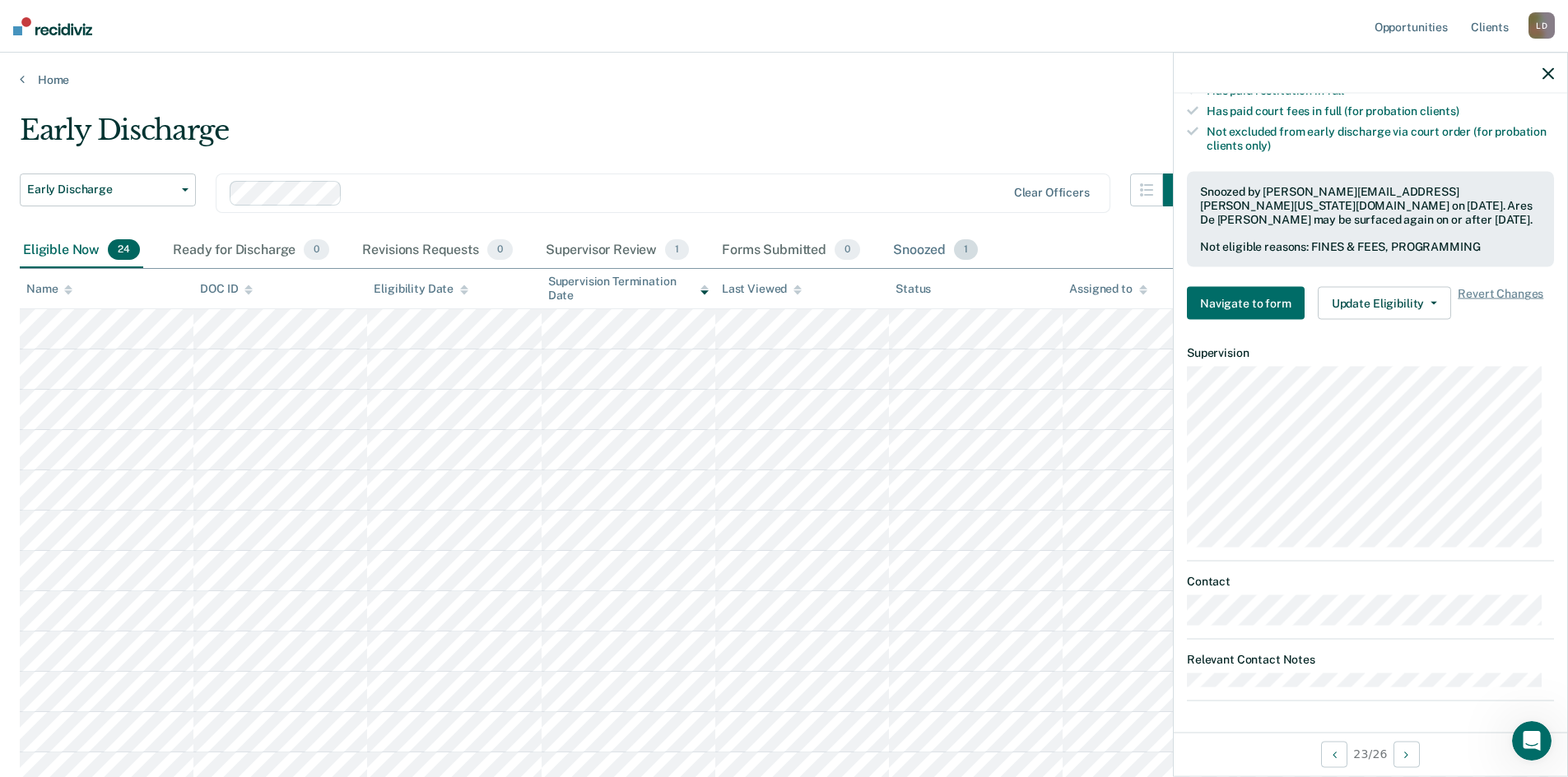
click at [916, 246] on div "Snoozed 1" at bounding box center [936, 251] width 92 height 37
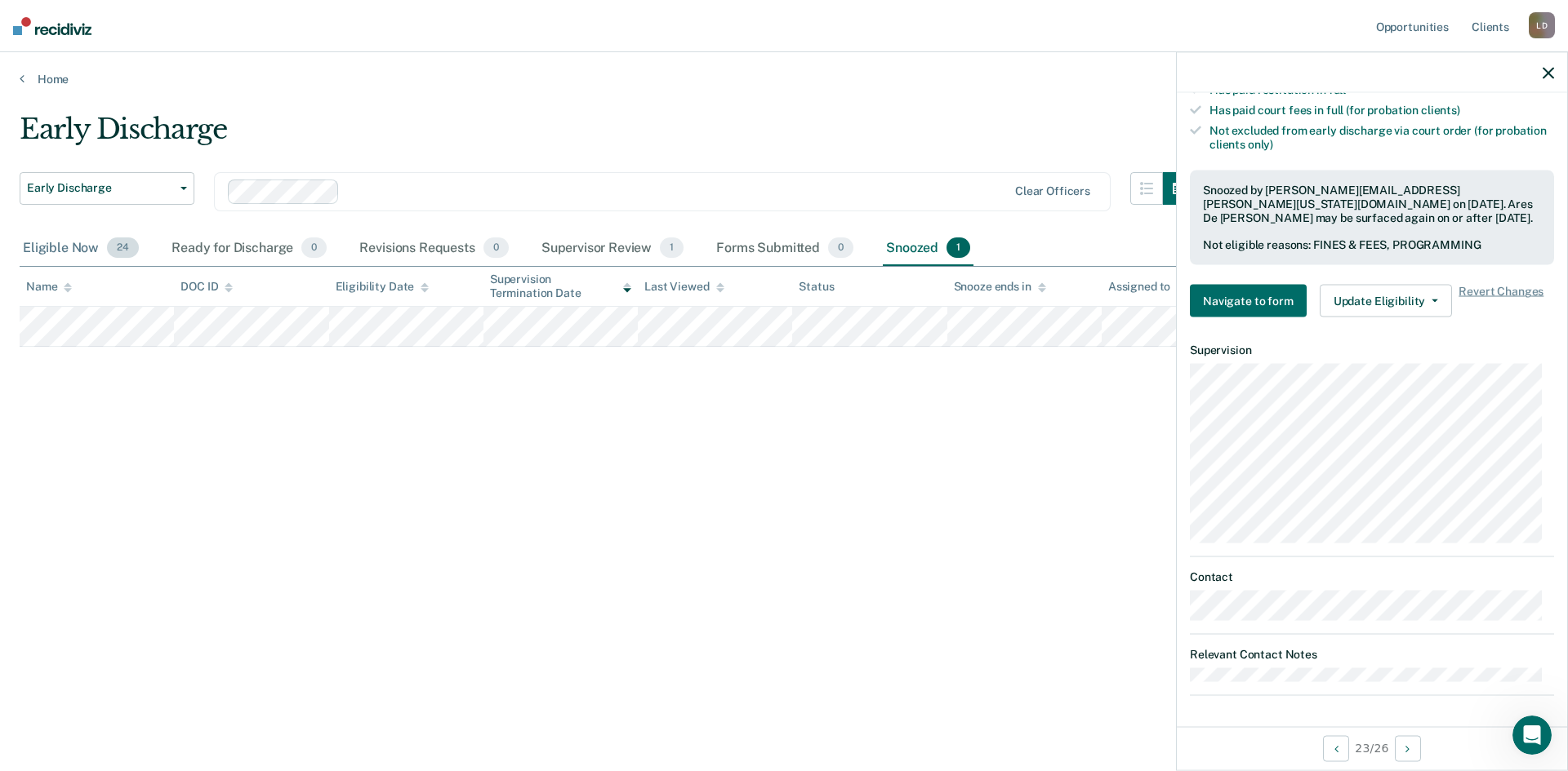
click at [50, 241] on div "Eligible Now 24" at bounding box center [81, 249] width 123 height 36
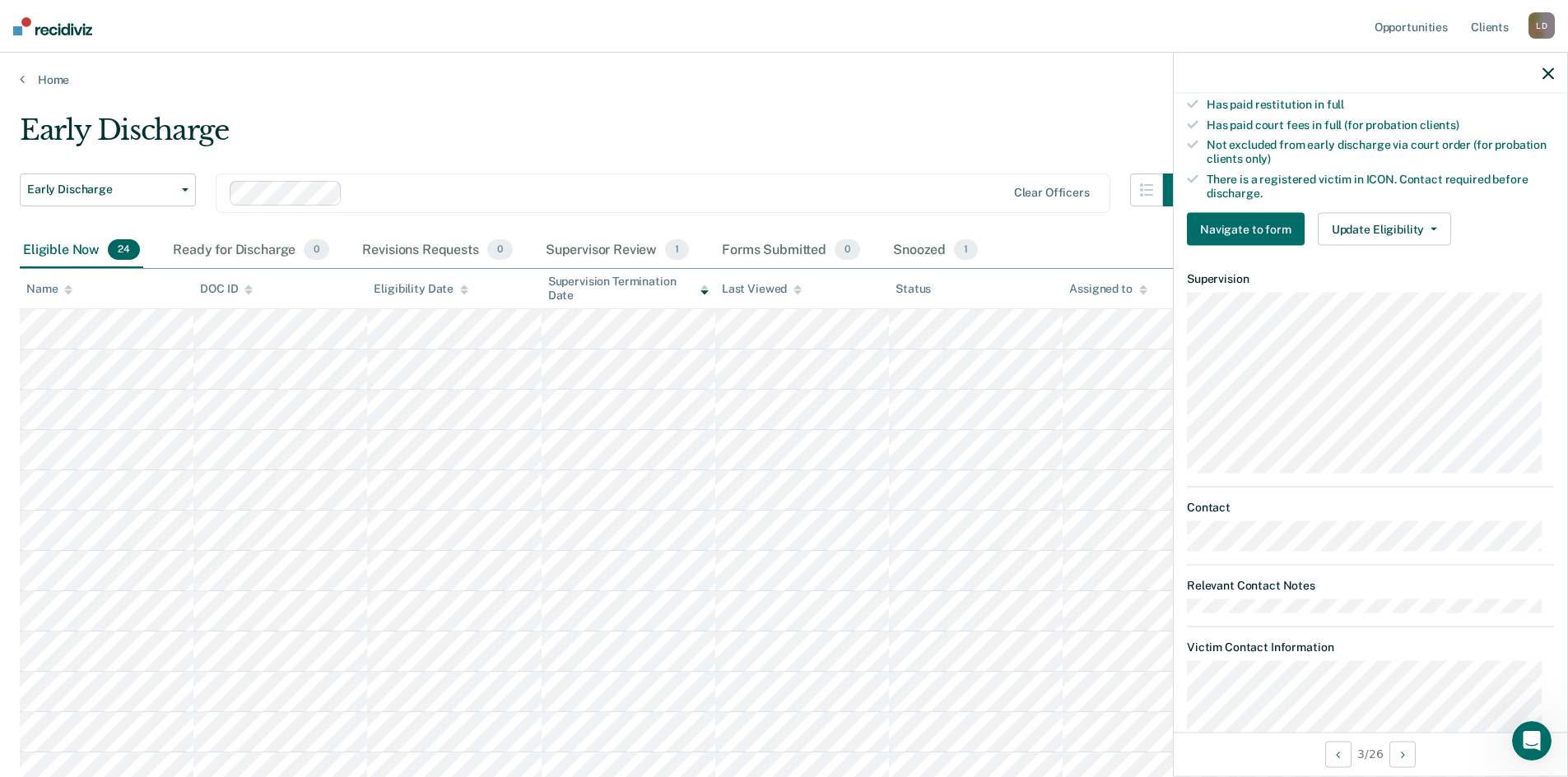
scroll to position [497, 0]
